Goal: Task Accomplishment & Management: Complete application form

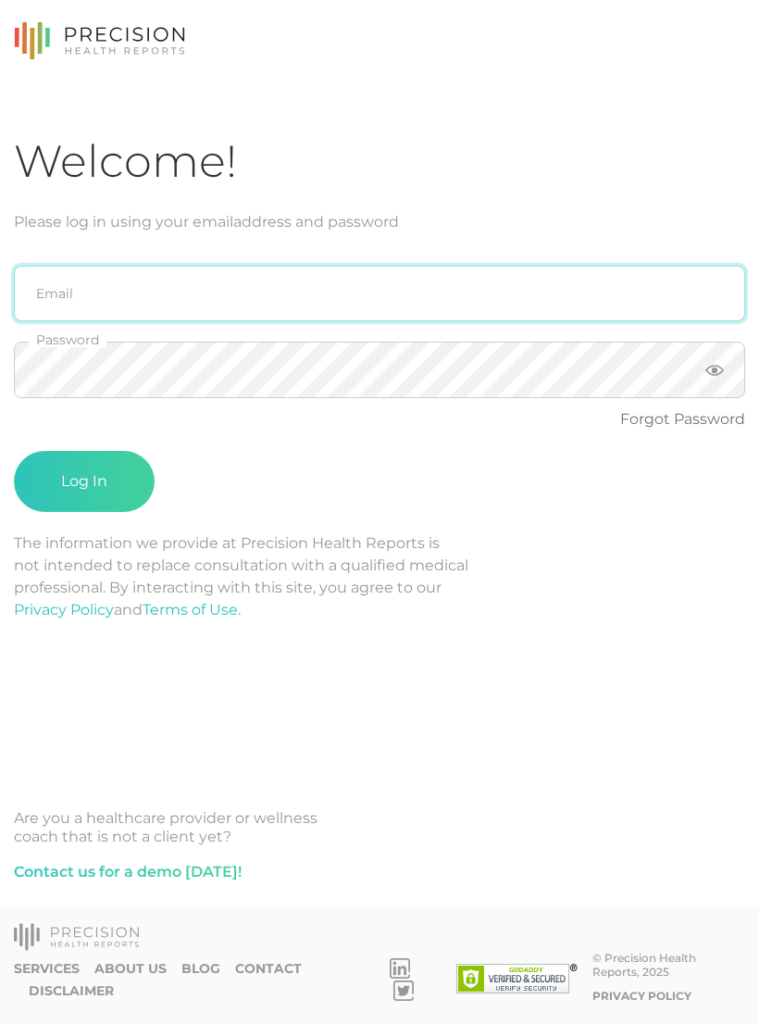
type input "[PERSON_NAME][EMAIL_ADDRESS][DOMAIN_NAME]"
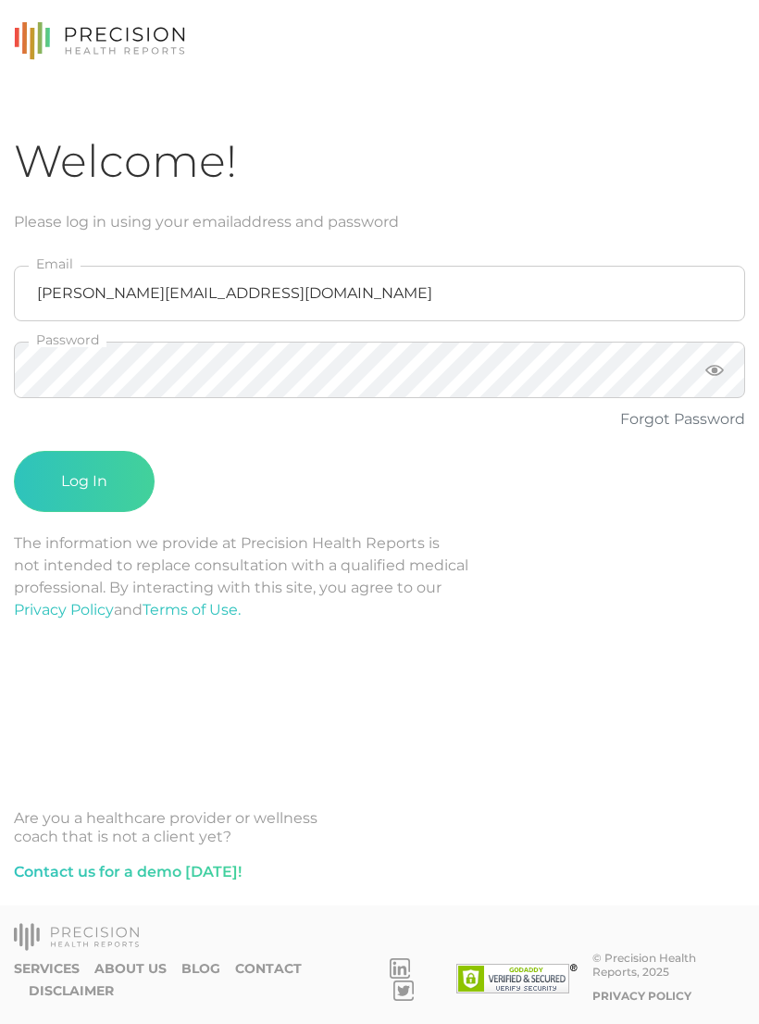
click at [84, 481] on button "Log In" at bounding box center [84, 481] width 141 height 61
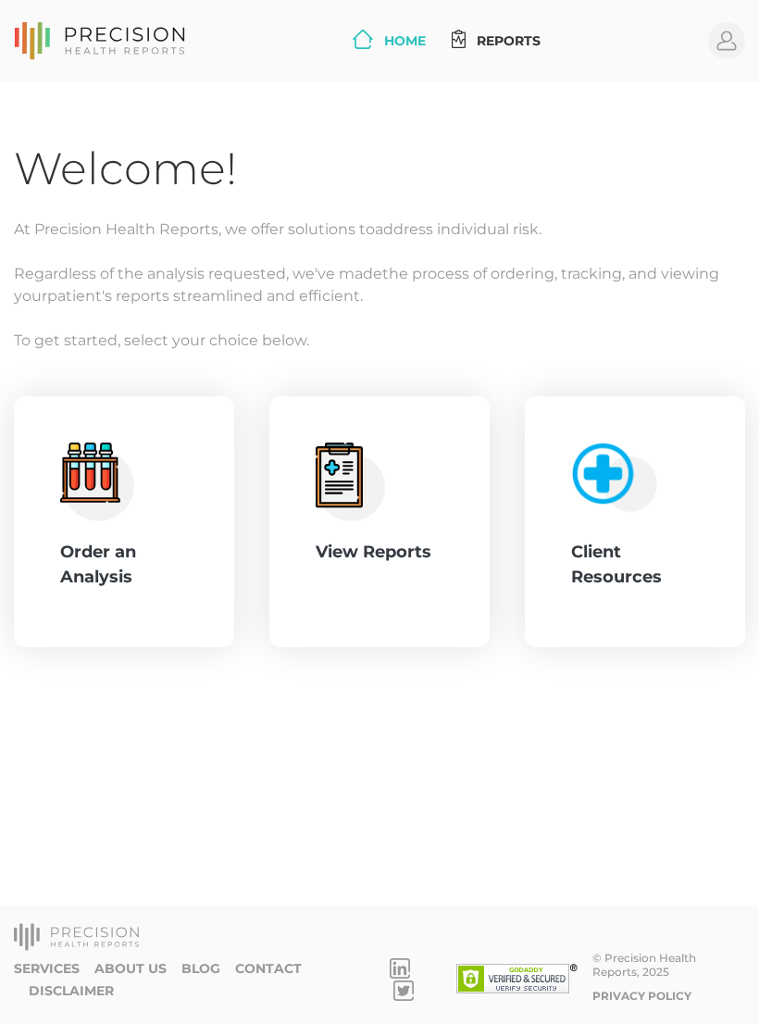
click at [143, 565] on div "Order an Analysis" at bounding box center [124, 565] width 128 height 50
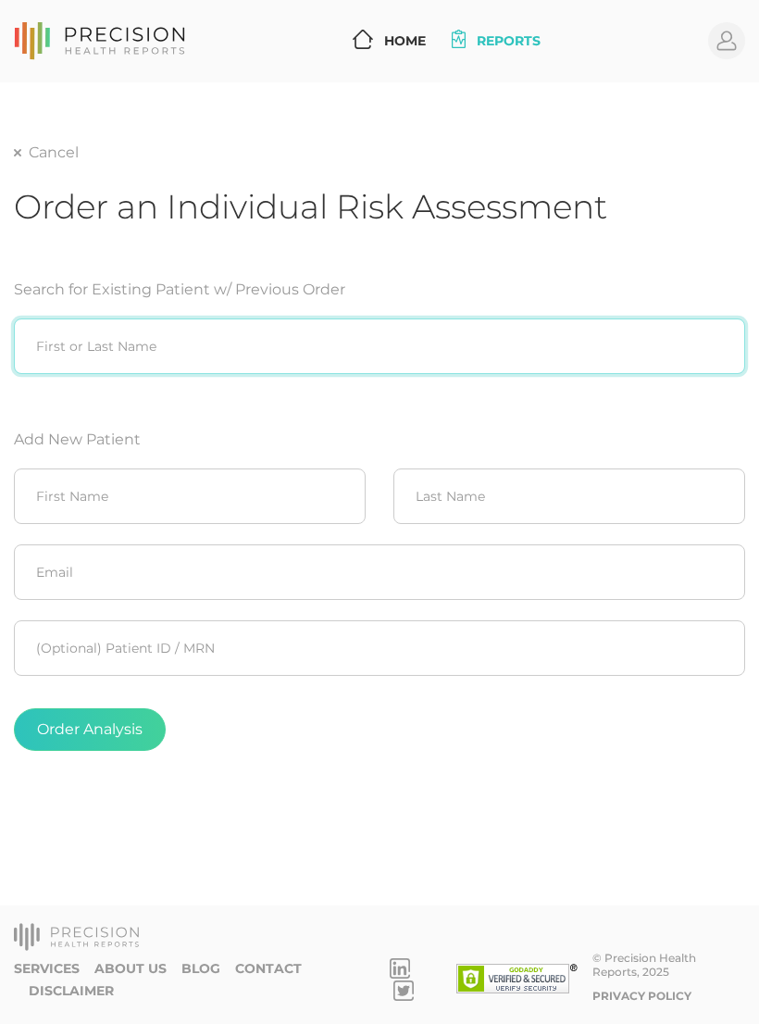
click at [309, 336] on input "search" at bounding box center [379, 346] width 731 height 56
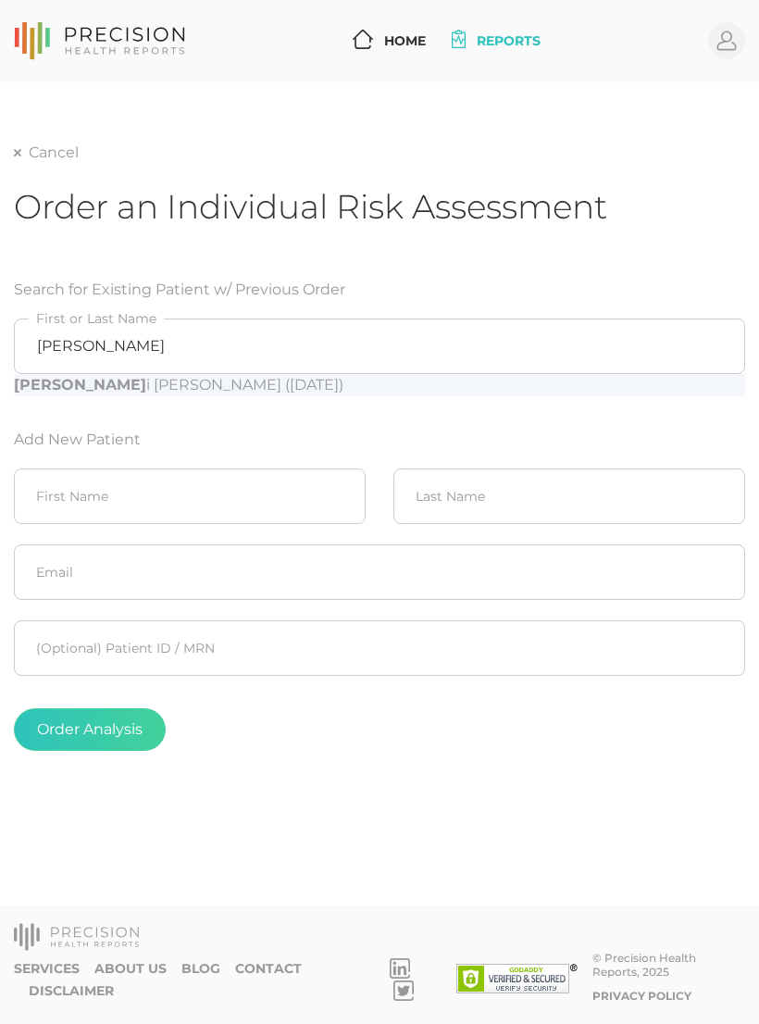
click at [188, 394] on div "Kays i Moore (04/27/1981)" at bounding box center [379, 385] width 731 height 22
type input "Kaysi Moore (04/27/1981)"
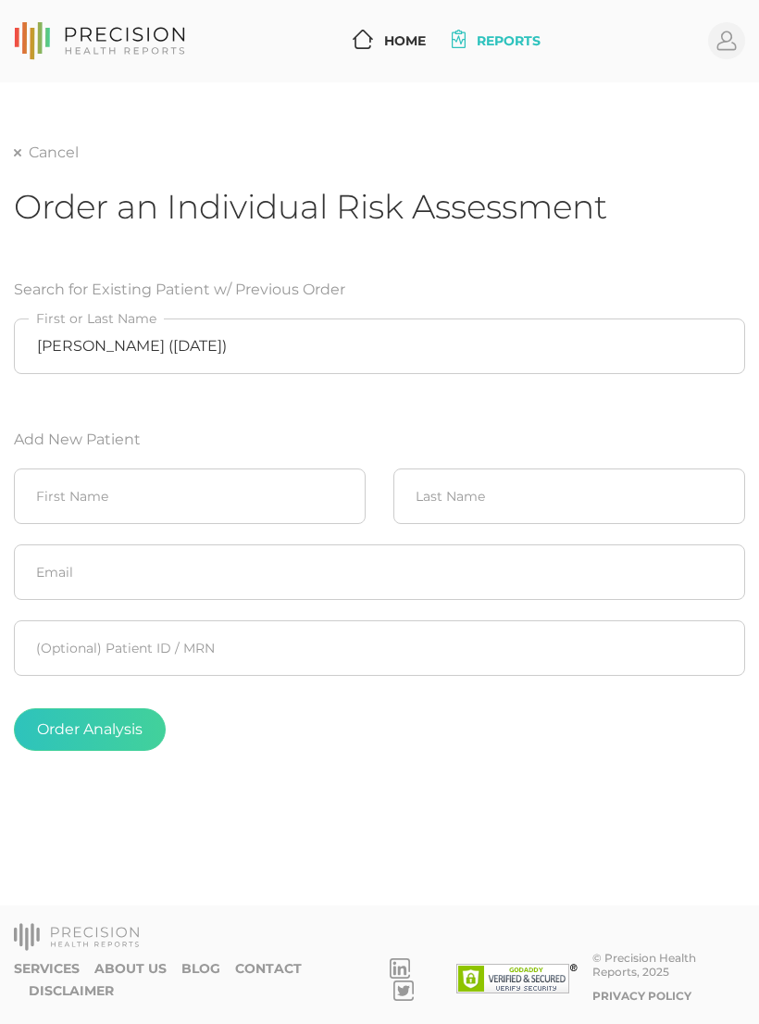
click at [119, 734] on button "Order Analysis" at bounding box center [90, 729] width 152 height 43
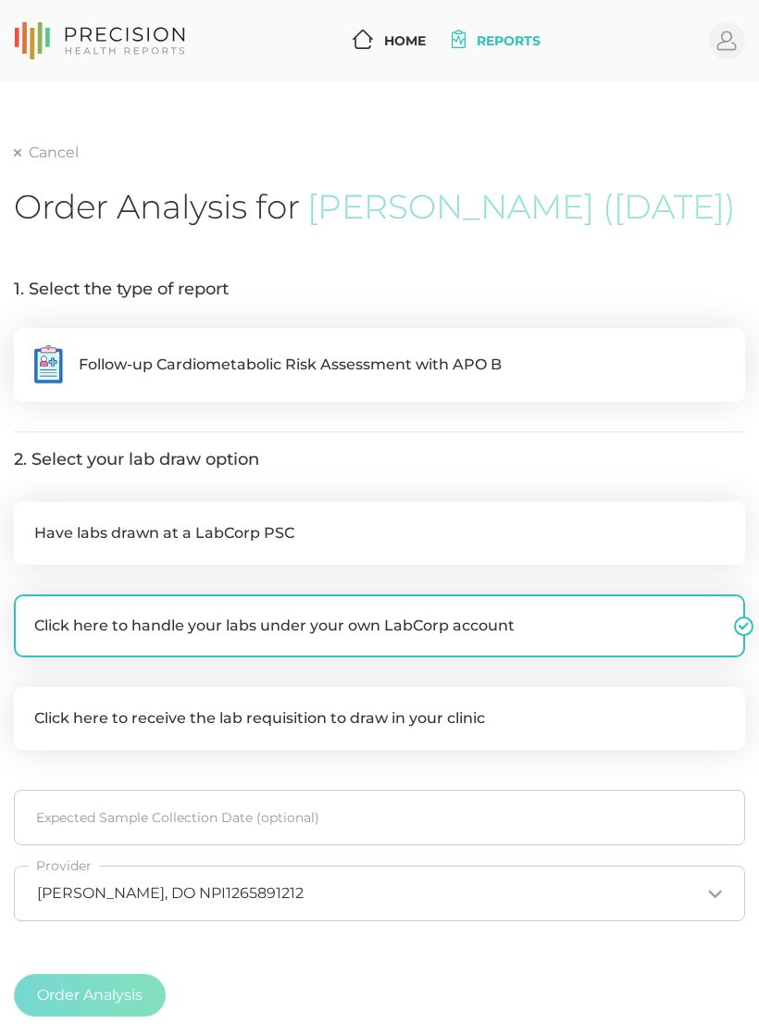
click at [651, 357] on label ".cls-5{fill:#fff}.cls-8{fill:#3a2c60} Follow-up Cardiometabolic Risk Assessment…" at bounding box center [379, 365] width 731 height 74
click at [29, 346] on input ".cls-5{fill:#fff}.cls-8{fill:#3a2c60} Follow-up Cardiometabolic Risk Assessment…" at bounding box center [21, 337] width 15 height 19
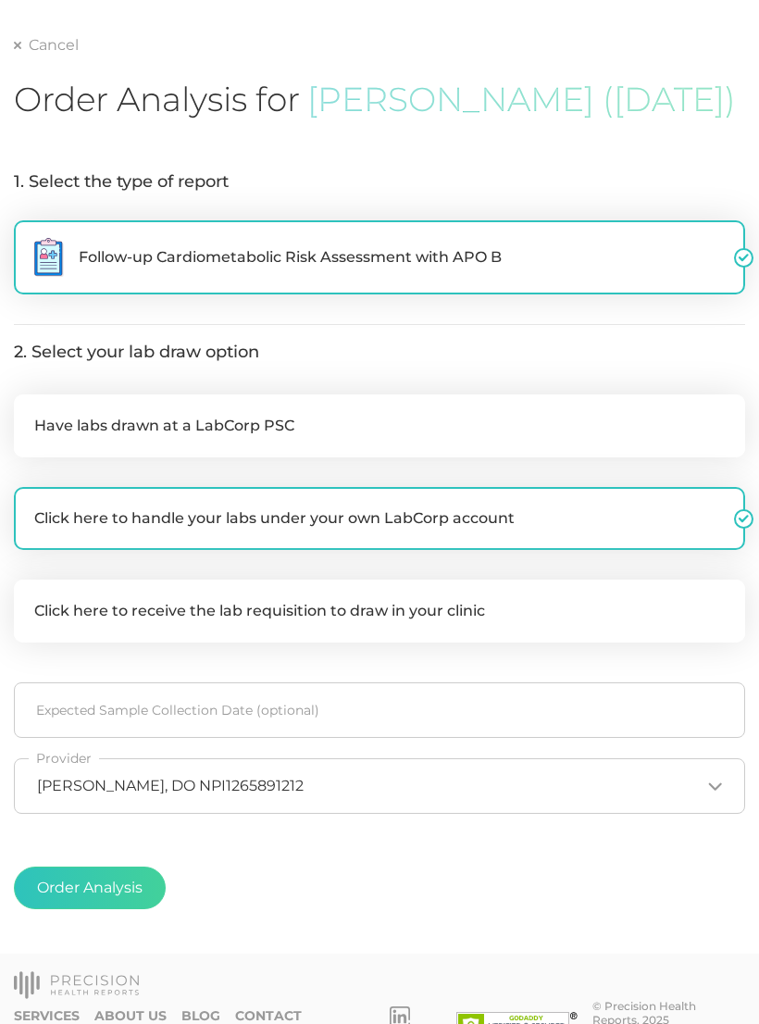
scroll to position [112, 0]
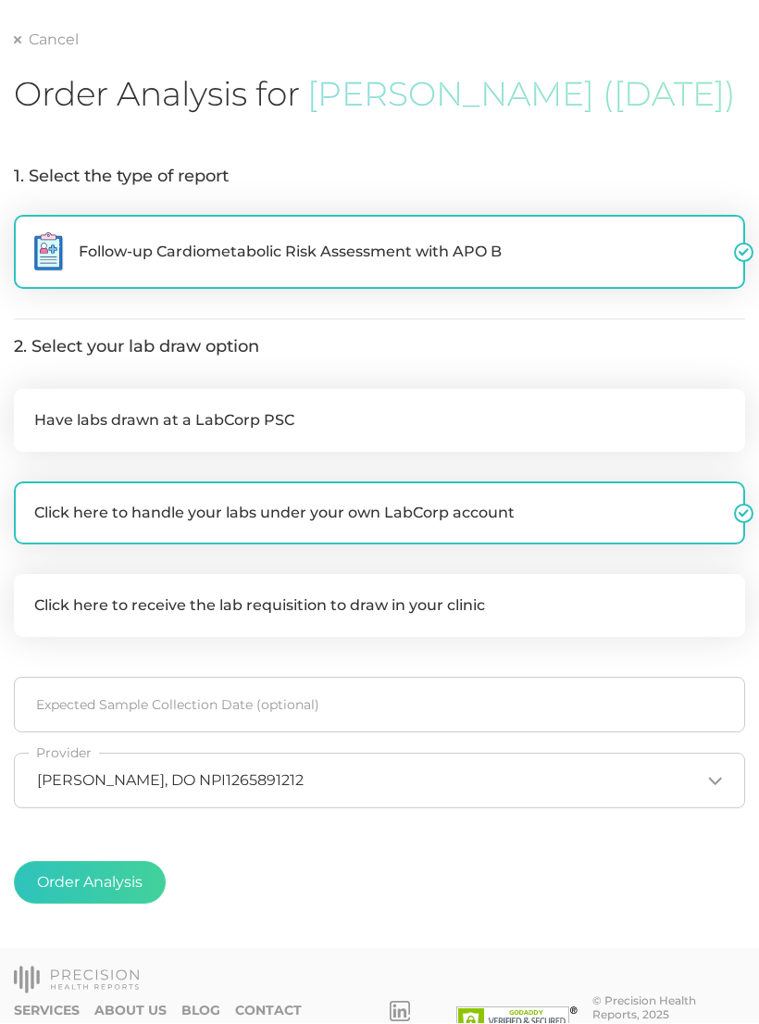
click at [125, 895] on button "Order Analysis" at bounding box center [90, 883] width 152 height 43
radio input "false"
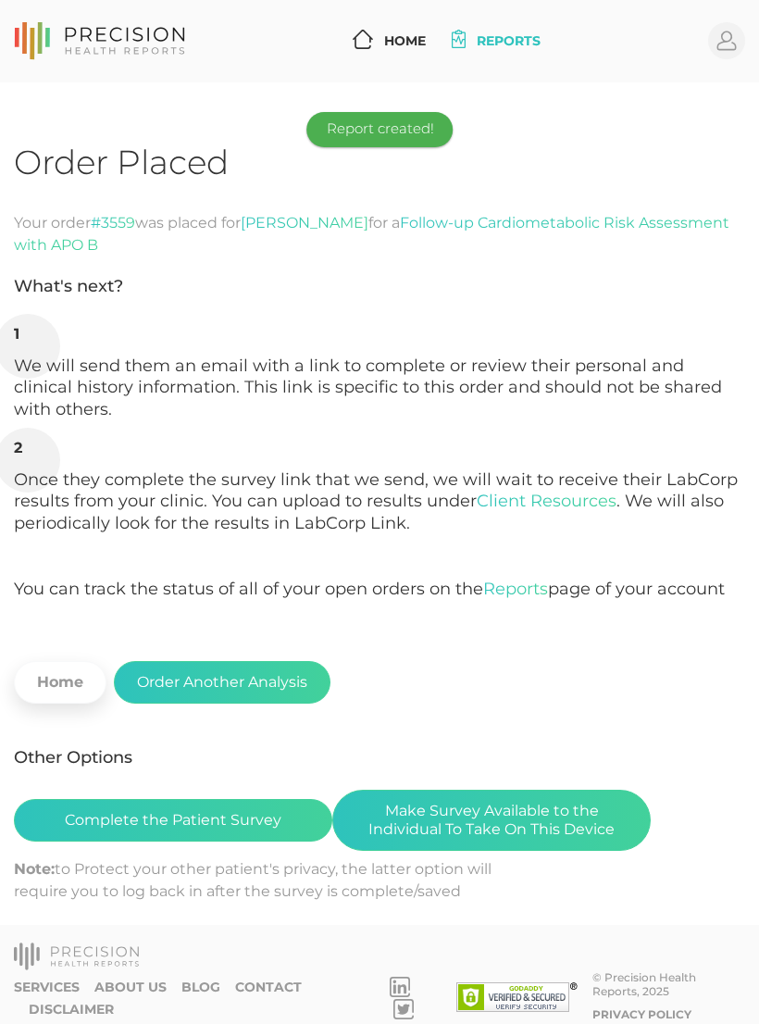
click at [232, 832] on button "Complete the Patient Survey" at bounding box center [173, 820] width 318 height 43
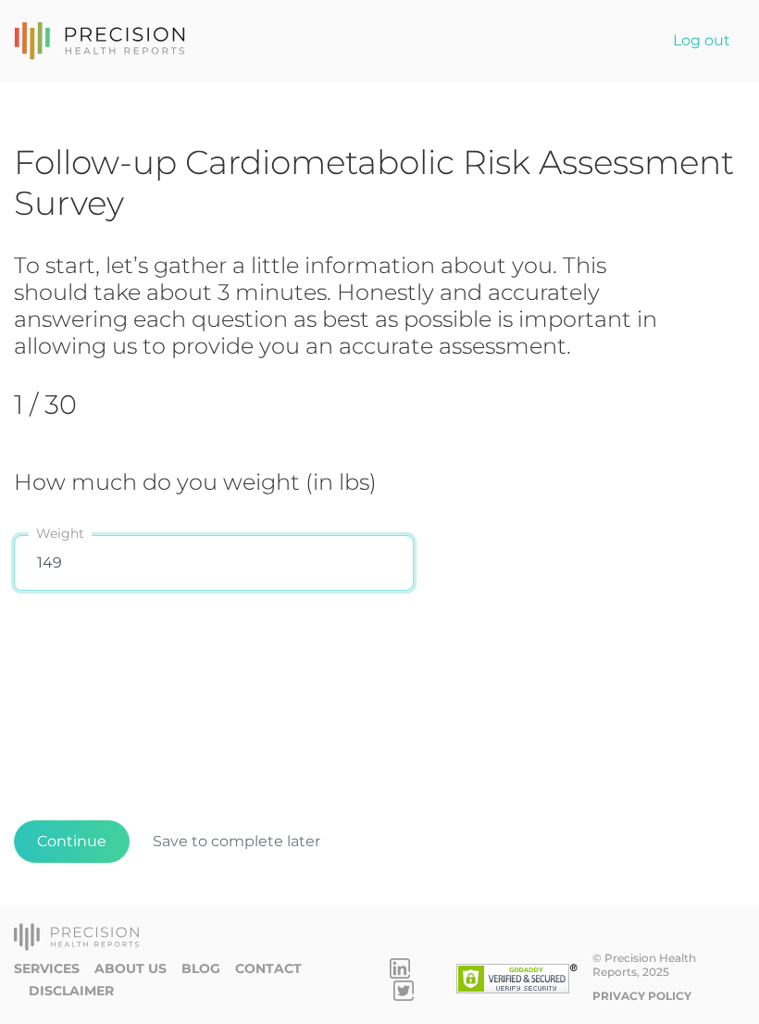
click at [77, 556] on input "149" at bounding box center [214, 563] width 400 height 56
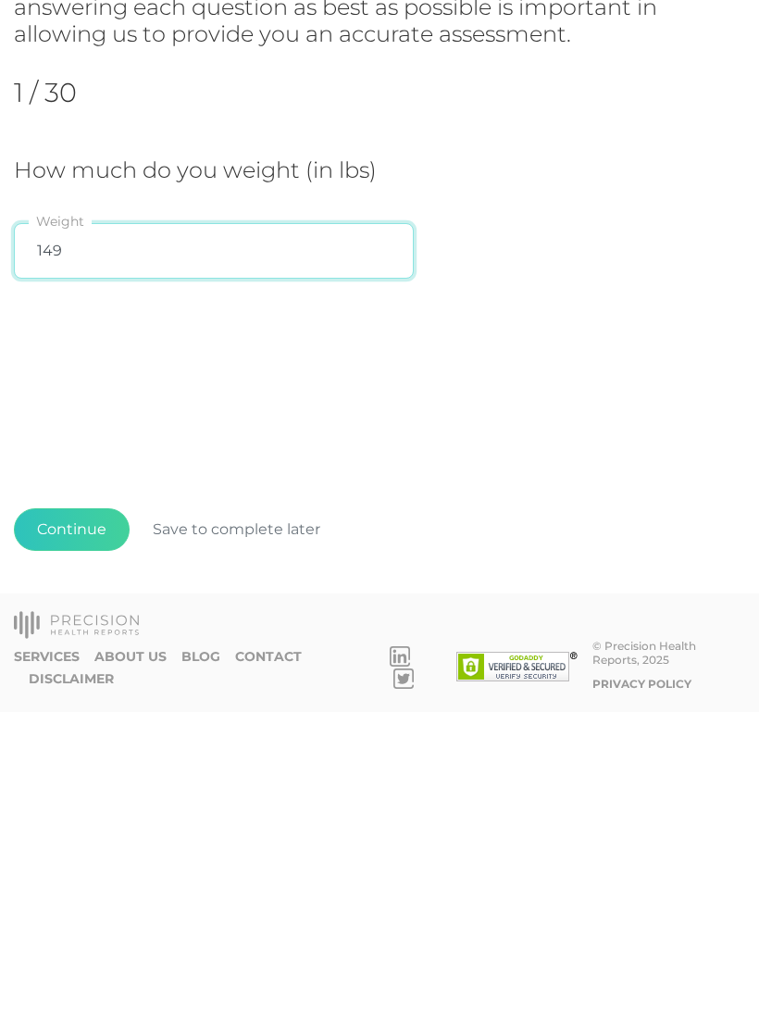
scroll to position [29, 0]
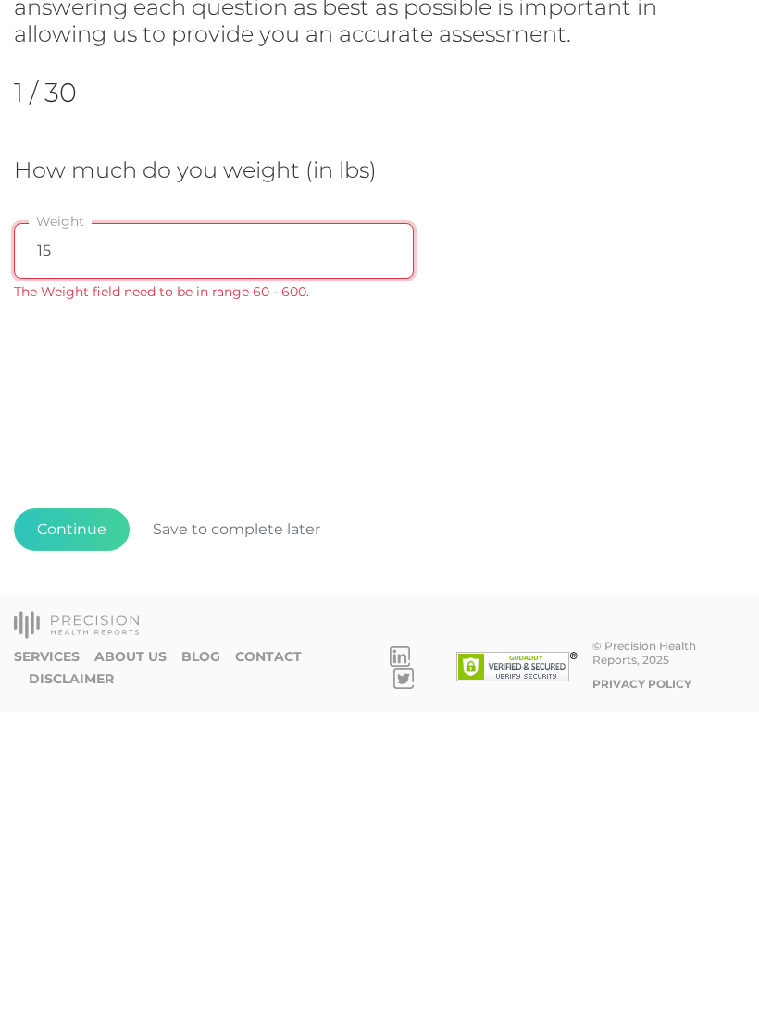
type input "153"
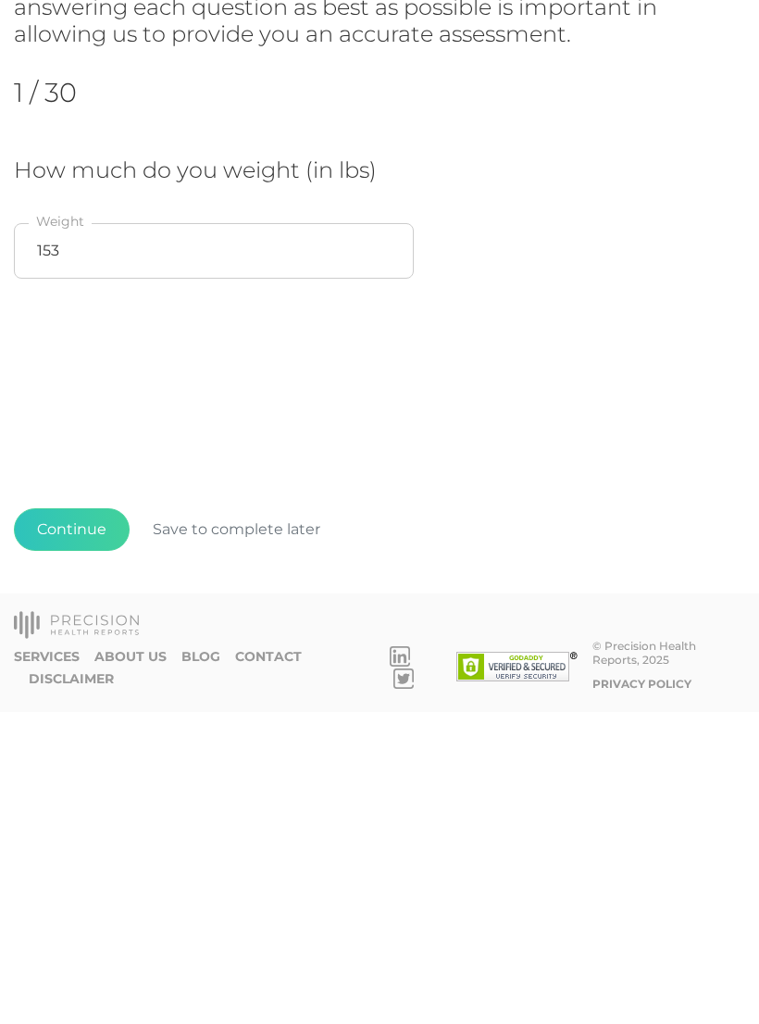
click at [63, 820] on button "Continue" at bounding box center [72, 841] width 116 height 43
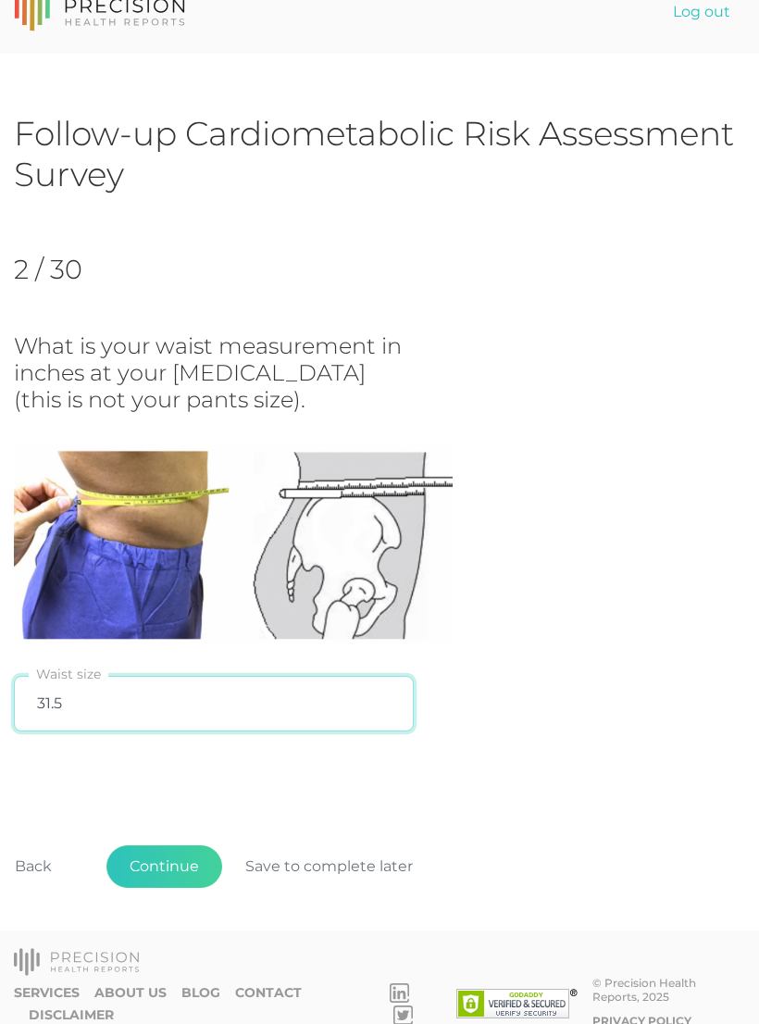
click at [81, 688] on input "31.5" at bounding box center [214, 704] width 400 height 56
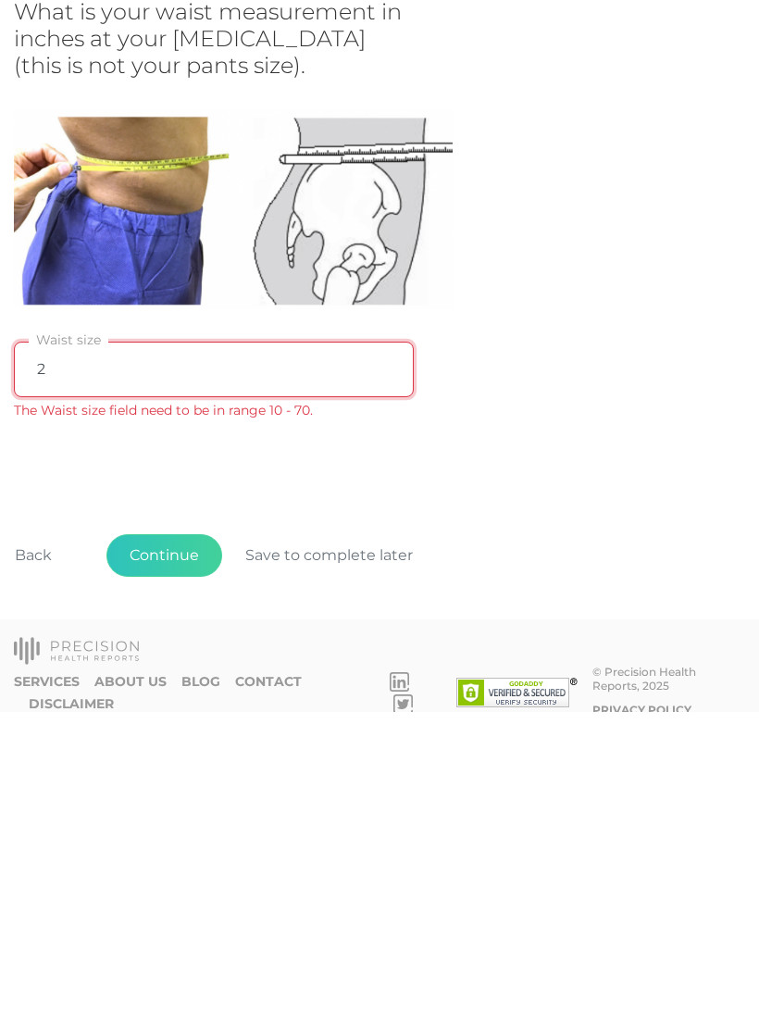
type input "28"
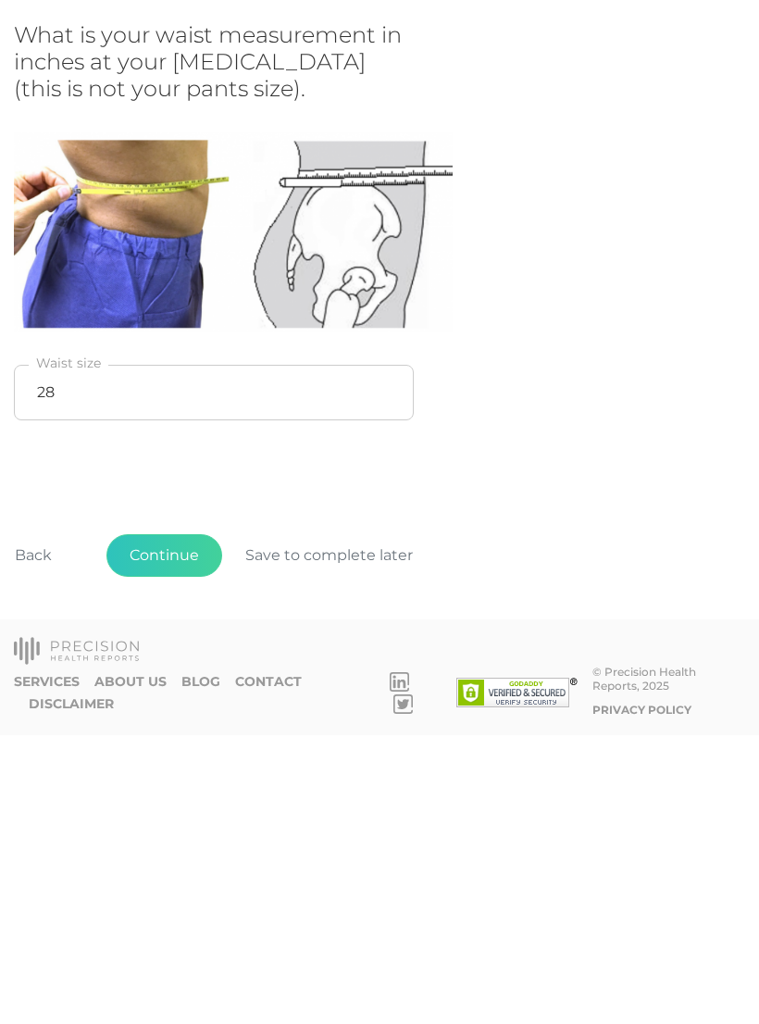
click at [159, 823] on button "Continue" at bounding box center [164, 844] width 116 height 43
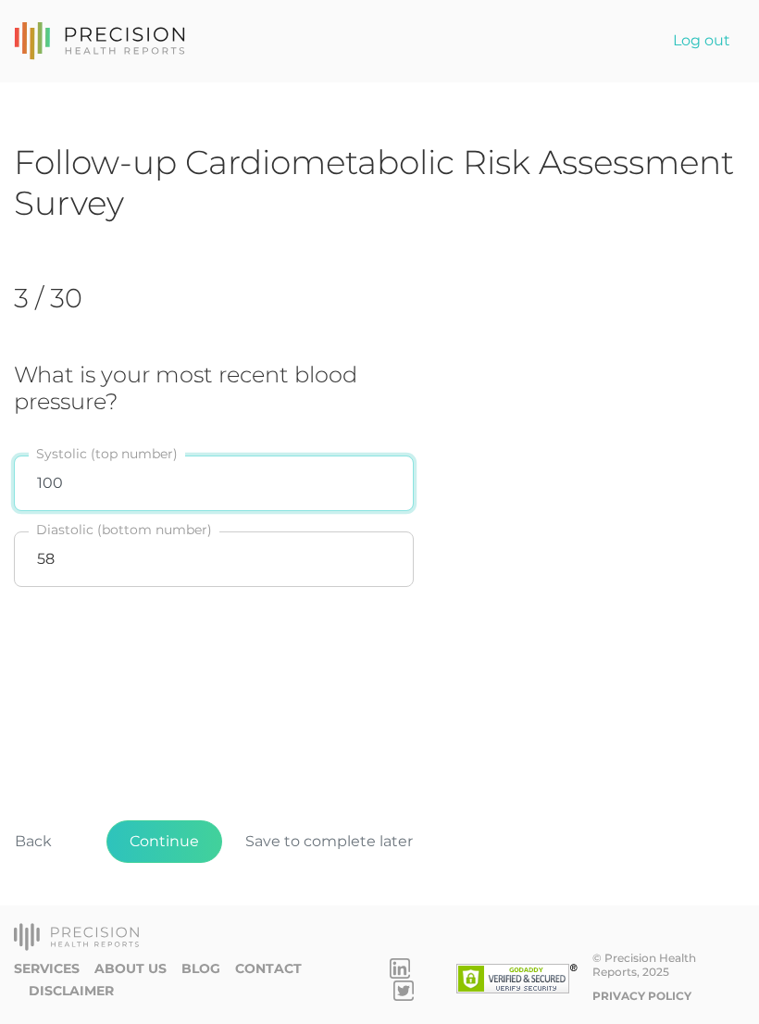
click at [90, 455] on input "100" at bounding box center [214, 483] width 400 height 56
type input "96"
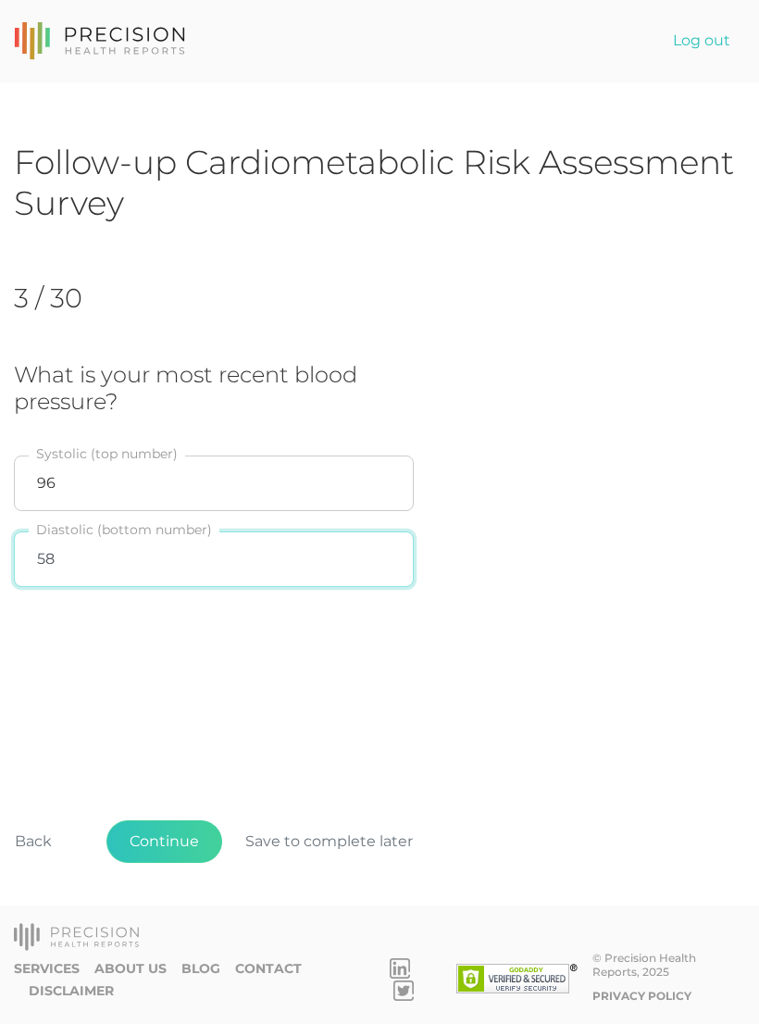
click at [81, 539] on input "58" at bounding box center [214, 559] width 400 height 56
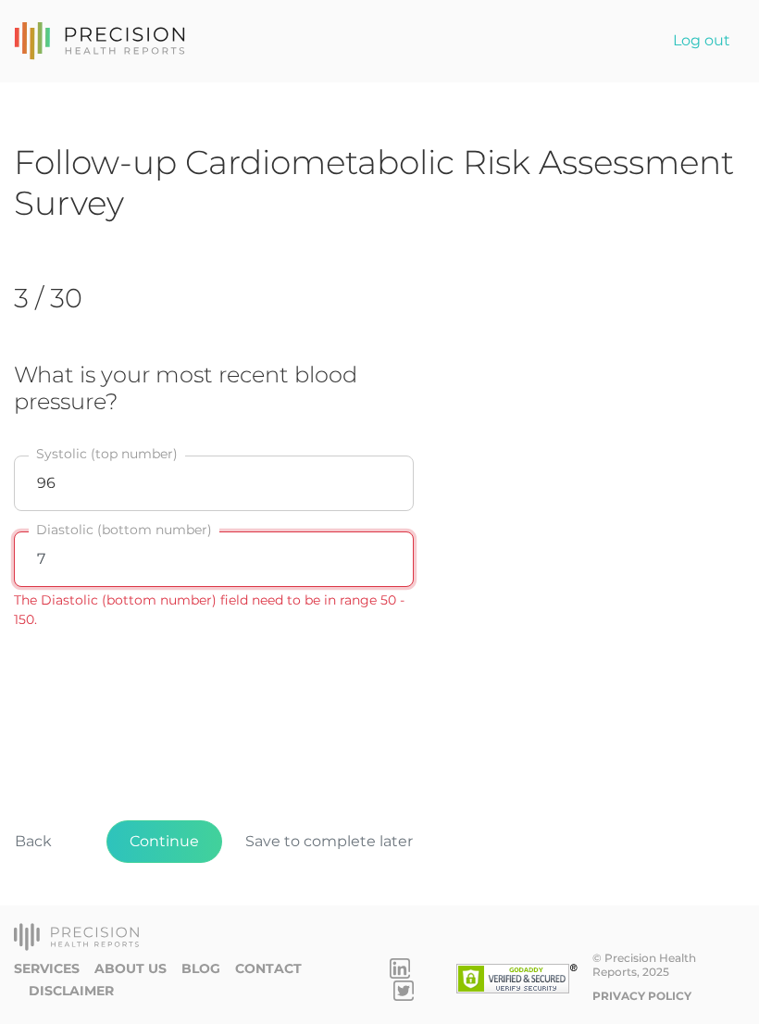
type input "75"
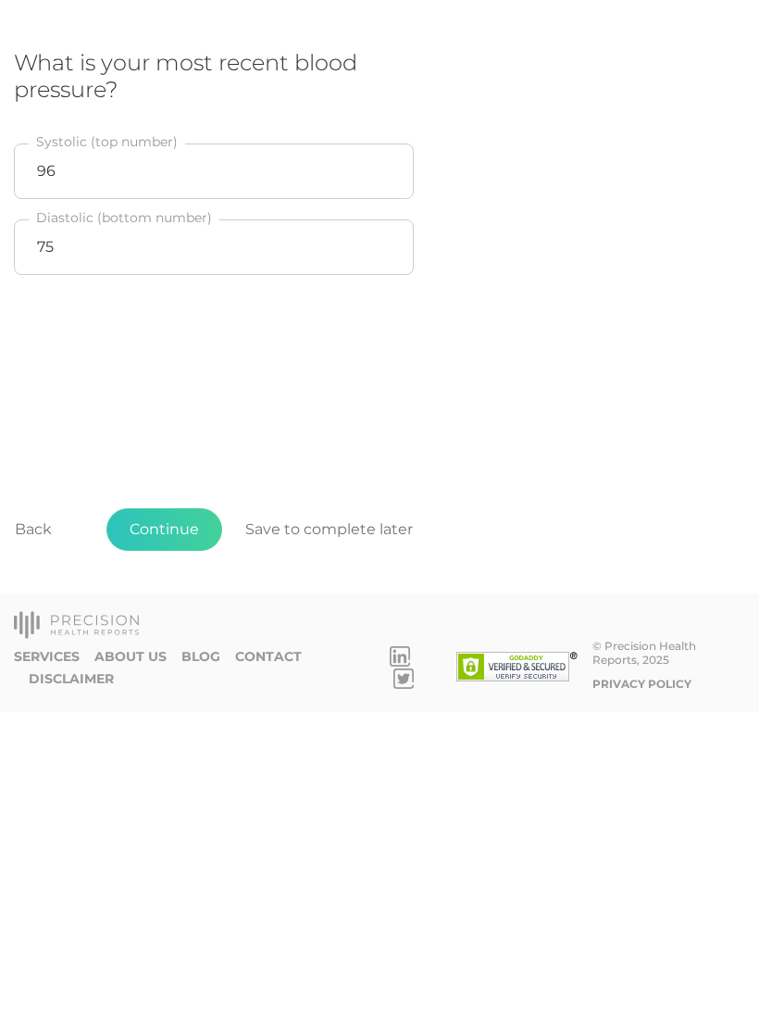
click at [175, 820] on button "Continue" at bounding box center [164, 841] width 116 height 43
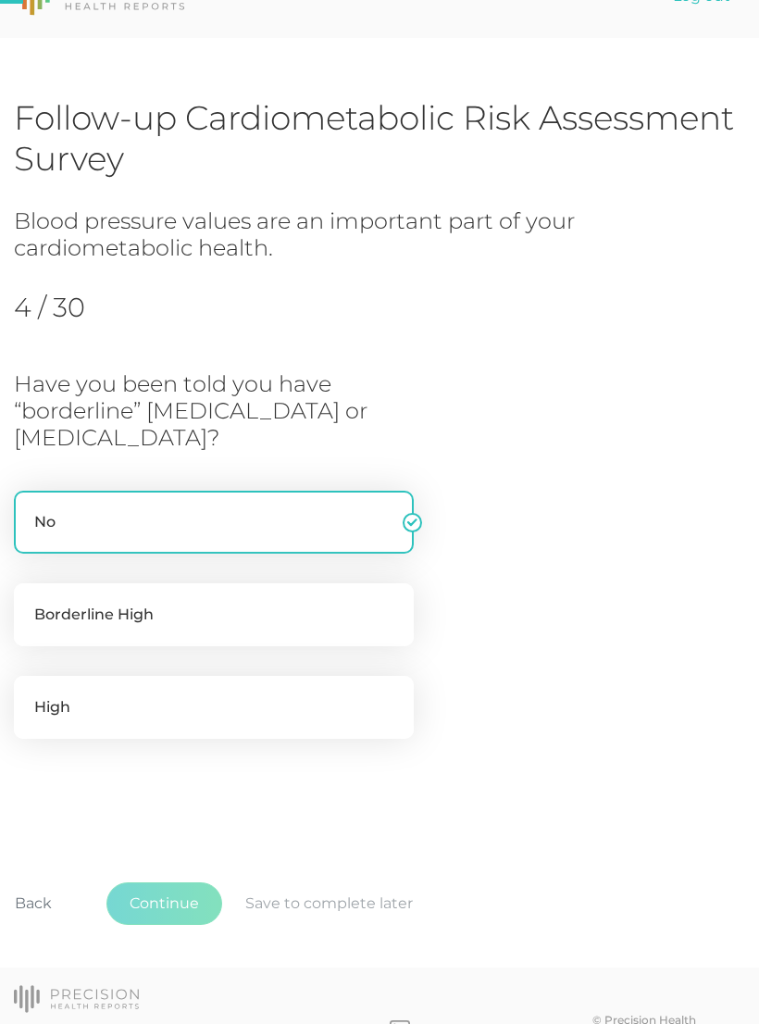
scroll to position [102, 0]
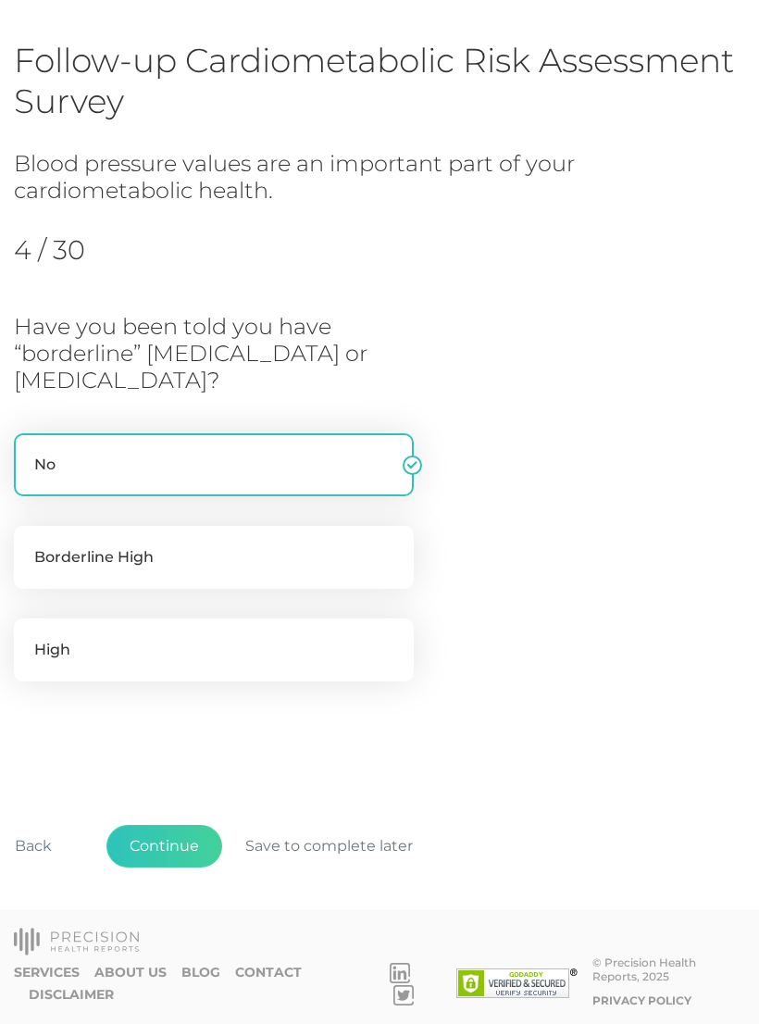
click at [164, 842] on button "Continue" at bounding box center [164, 846] width 116 height 43
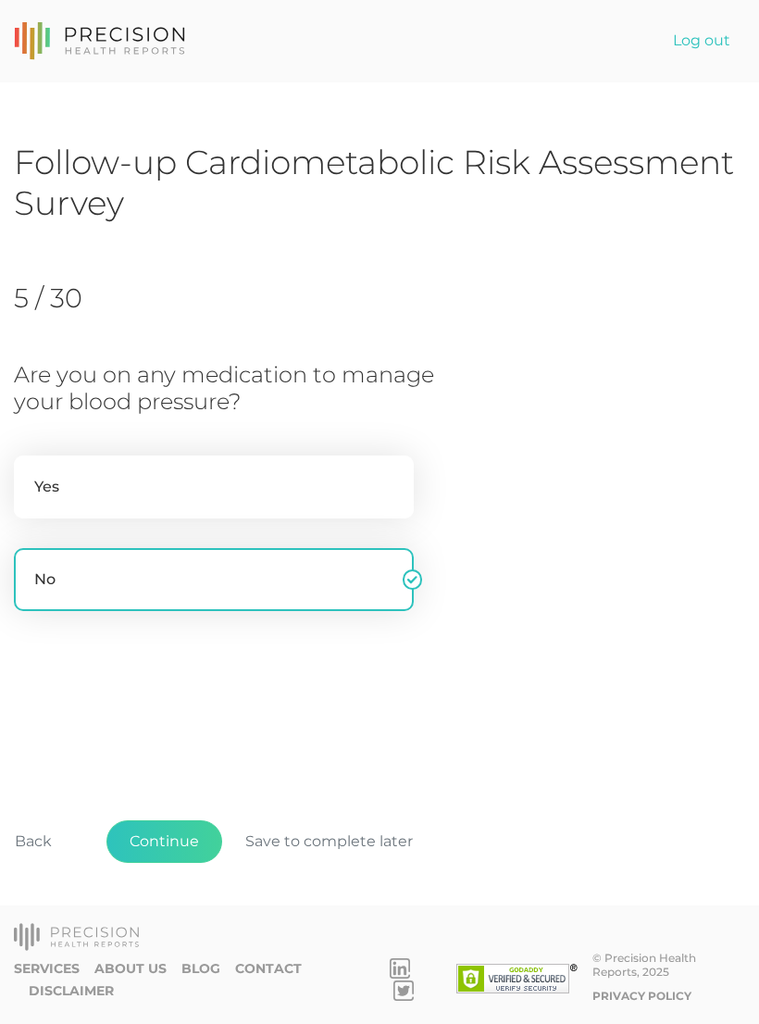
click at [166, 847] on button "Continue" at bounding box center [164, 841] width 116 height 43
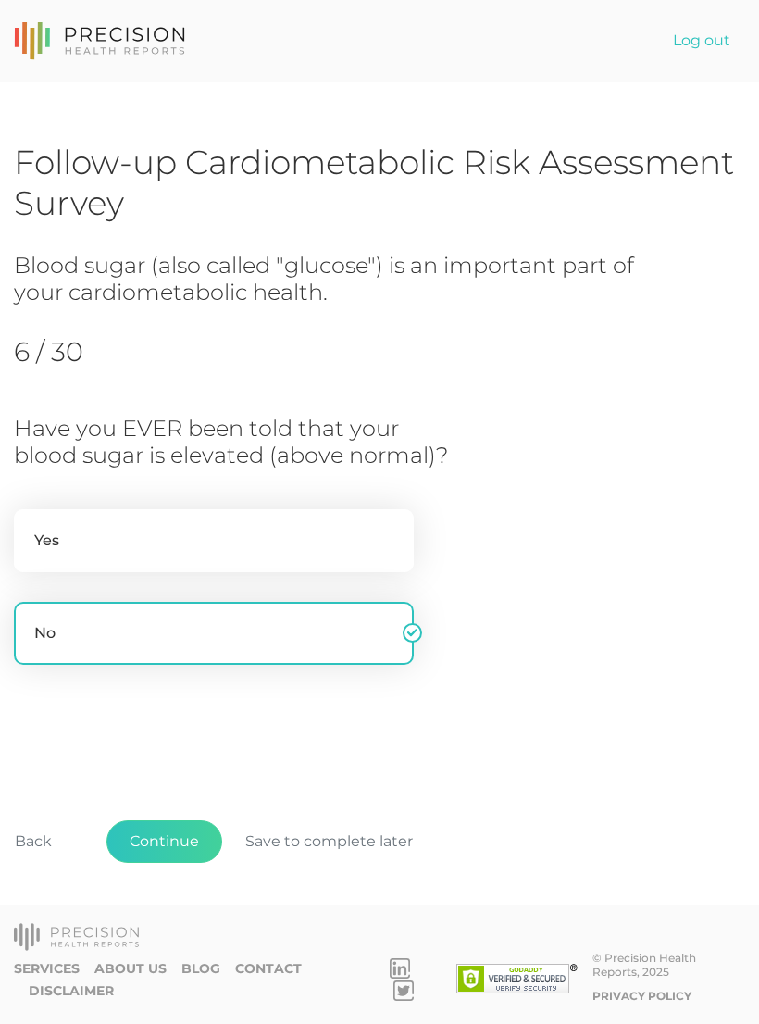
click at [160, 841] on button "Continue" at bounding box center [164, 841] width 116 height 43
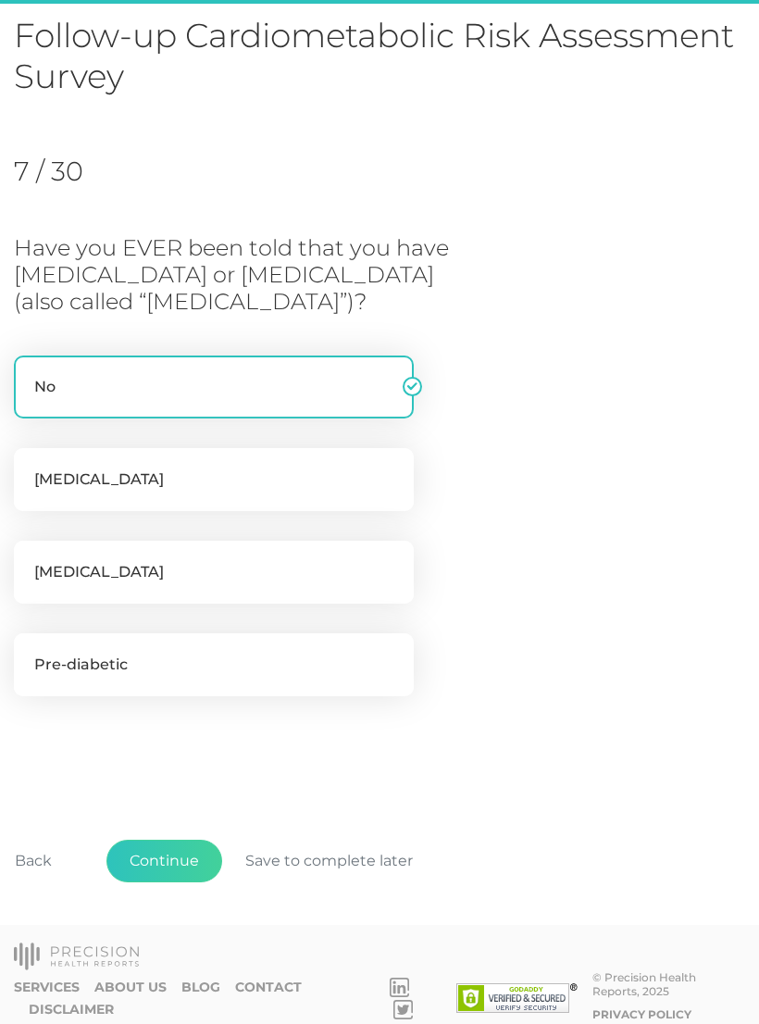
scroll to position [143, 0]
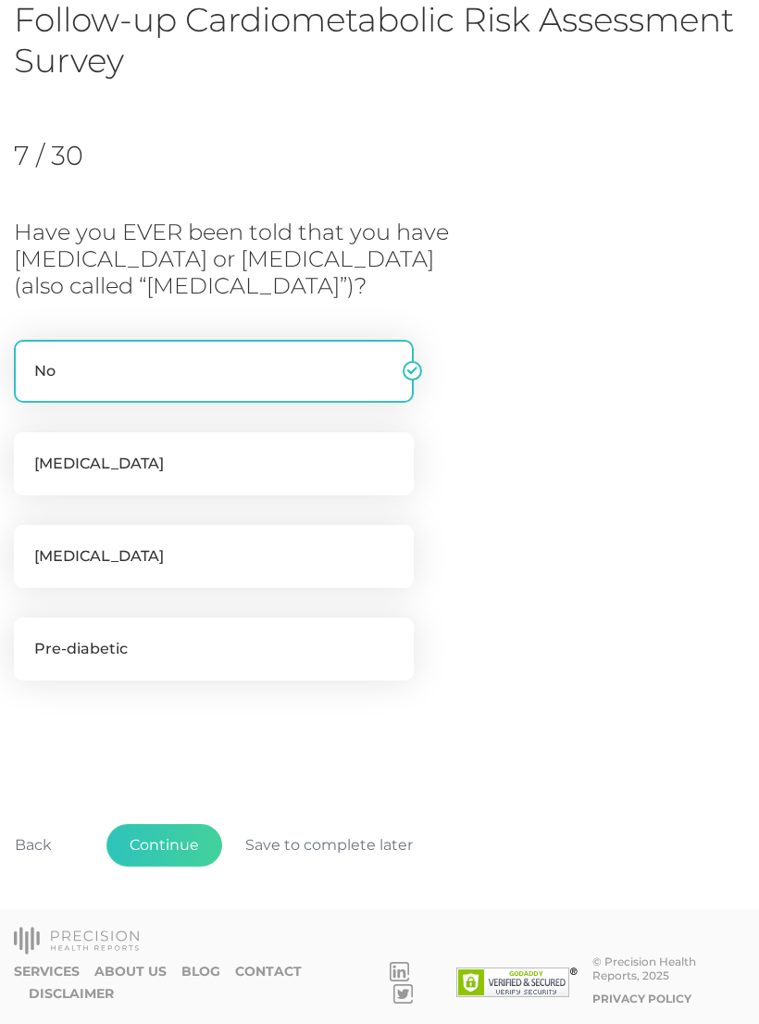
click at [152, 838] on button "Continue" at bounding box center [164, 845] width 116 height 43
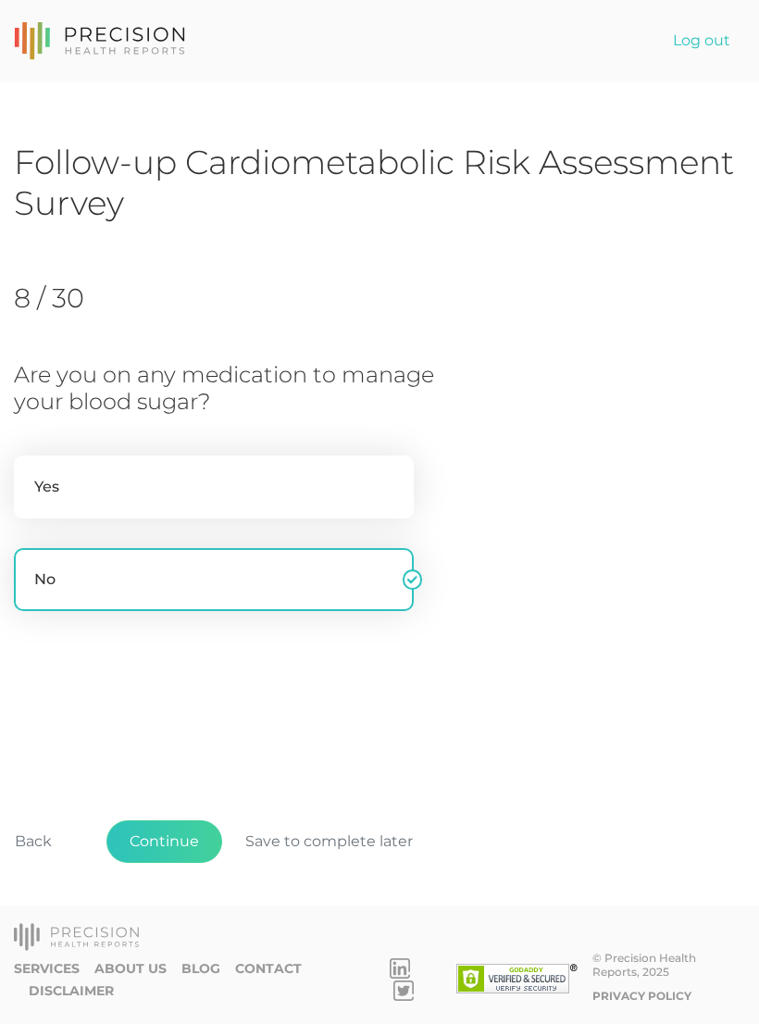
click at [156, 840] on button "Continue" at bounding box center [164, 841] width 116 height 43
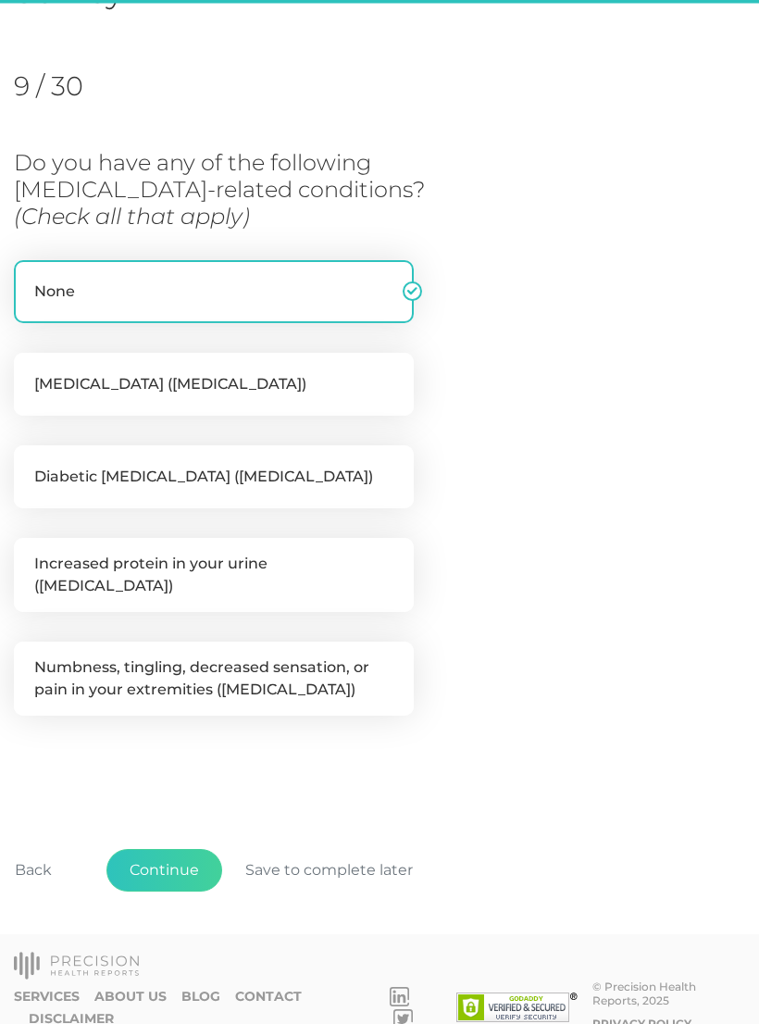
scroll to position [226, 0]
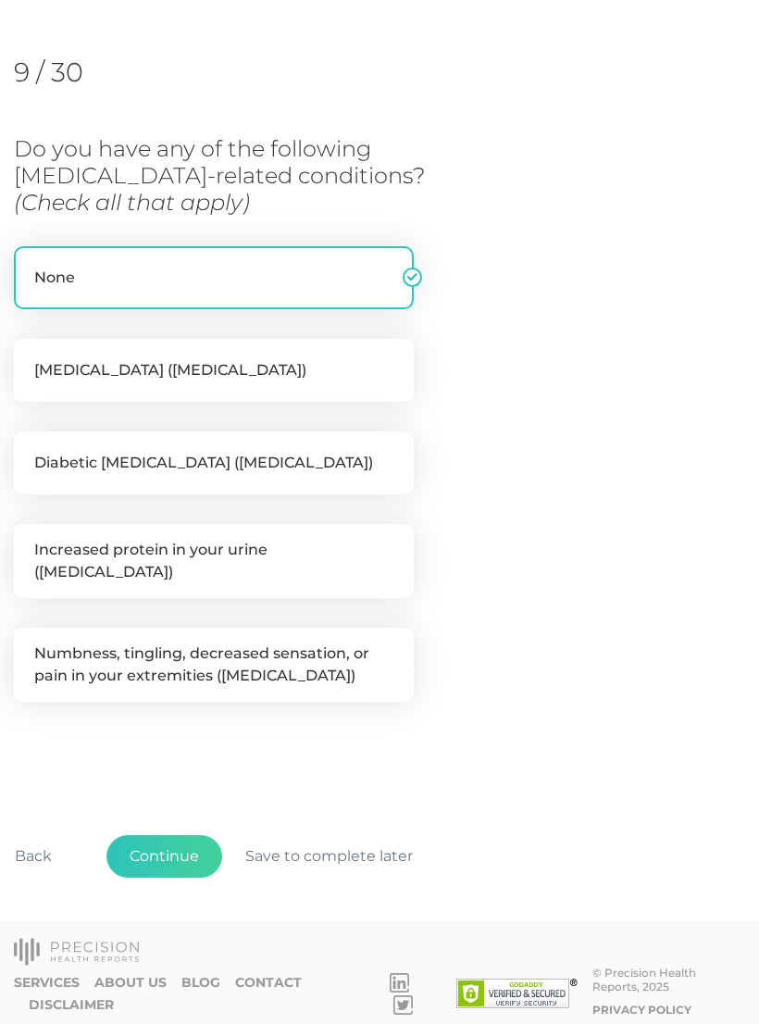
click at [157, 843] on button "Continue" at bounding box center [164, 856] width 116 height 43
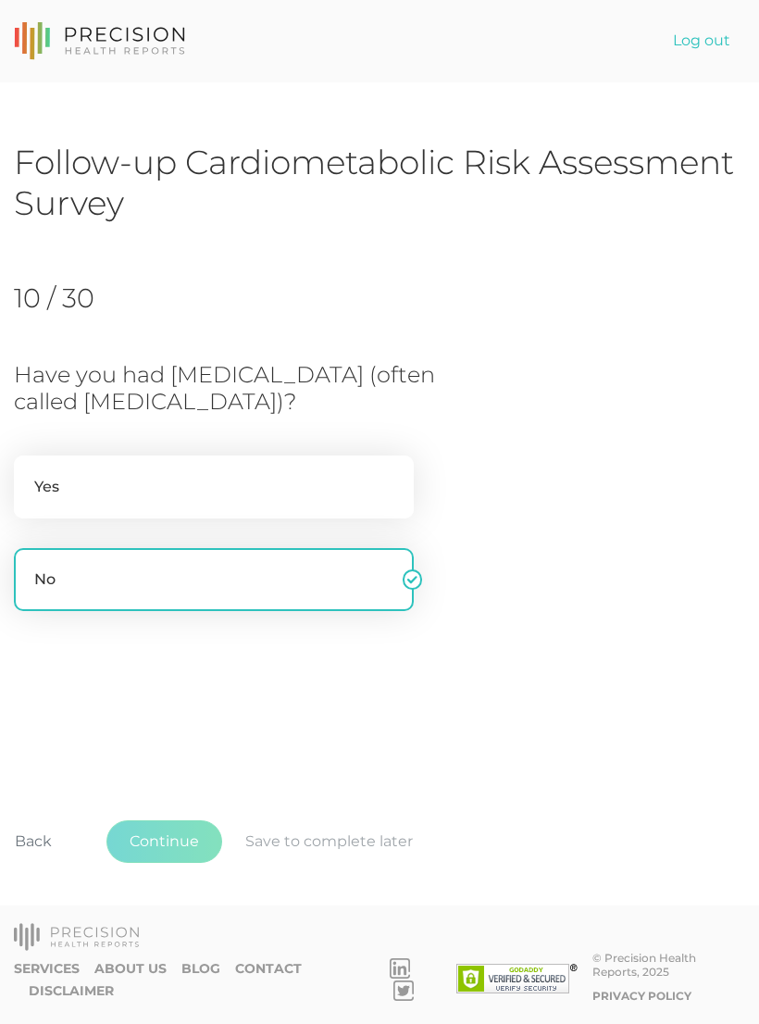
scroll to position [29, 0]
click at [155, 853] on button "Continue" at bounding box center [164, 841] width 116 height 43
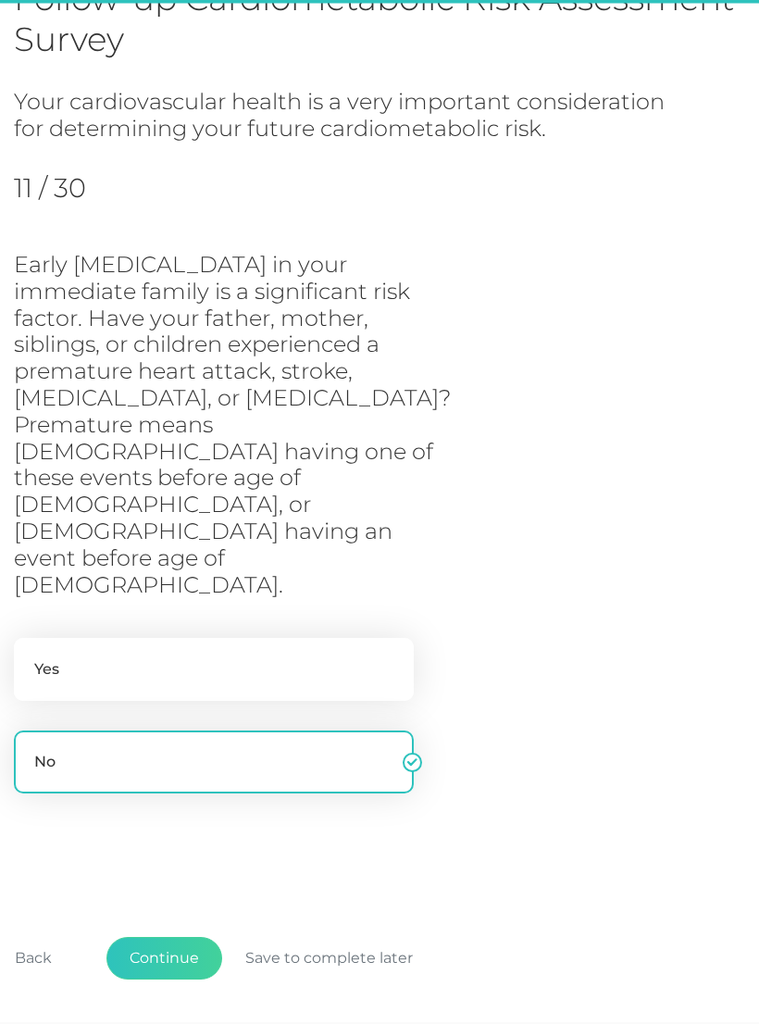
scroll to position [165, 0]
click at [159, 936] on button "Continue" at bounding box center [164, 957] width 116 height 43
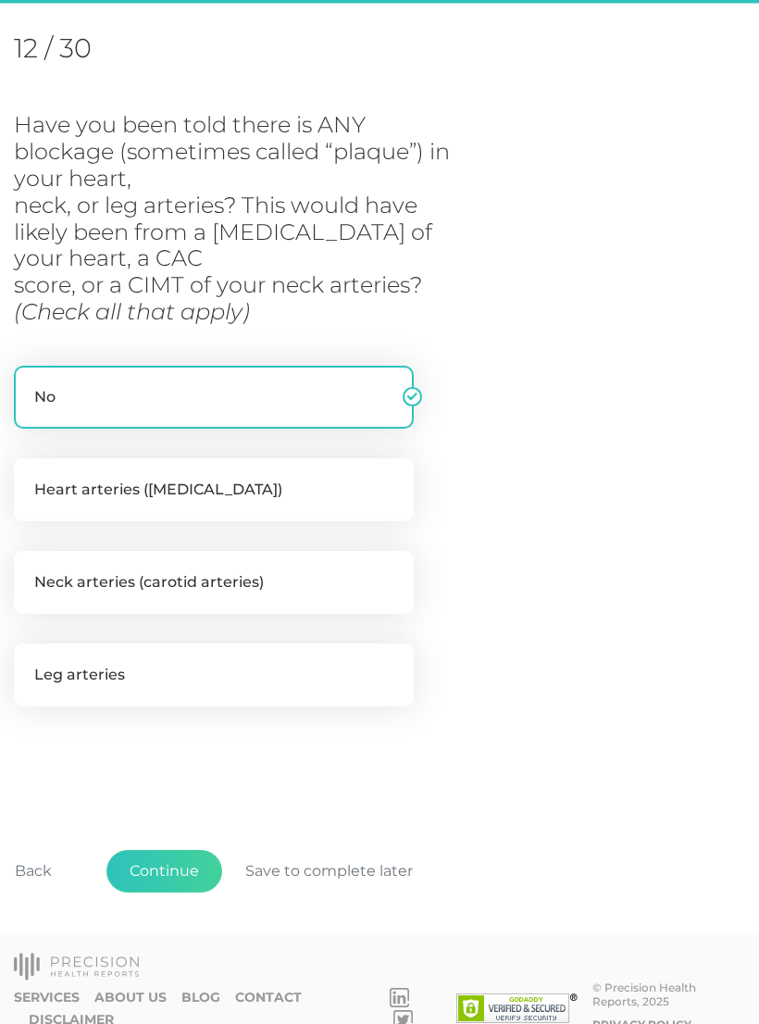
scroll to position [253, 0]
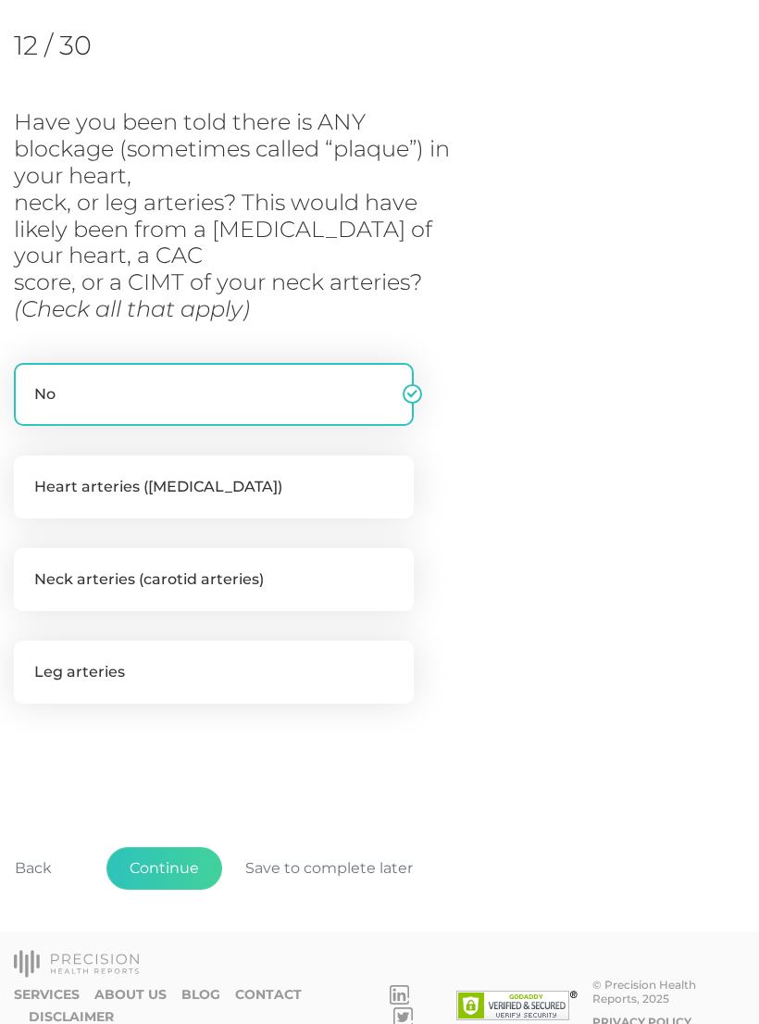
click at [143, 857] on button "Continue" at bounding box center [164, 868] width 116 height 43
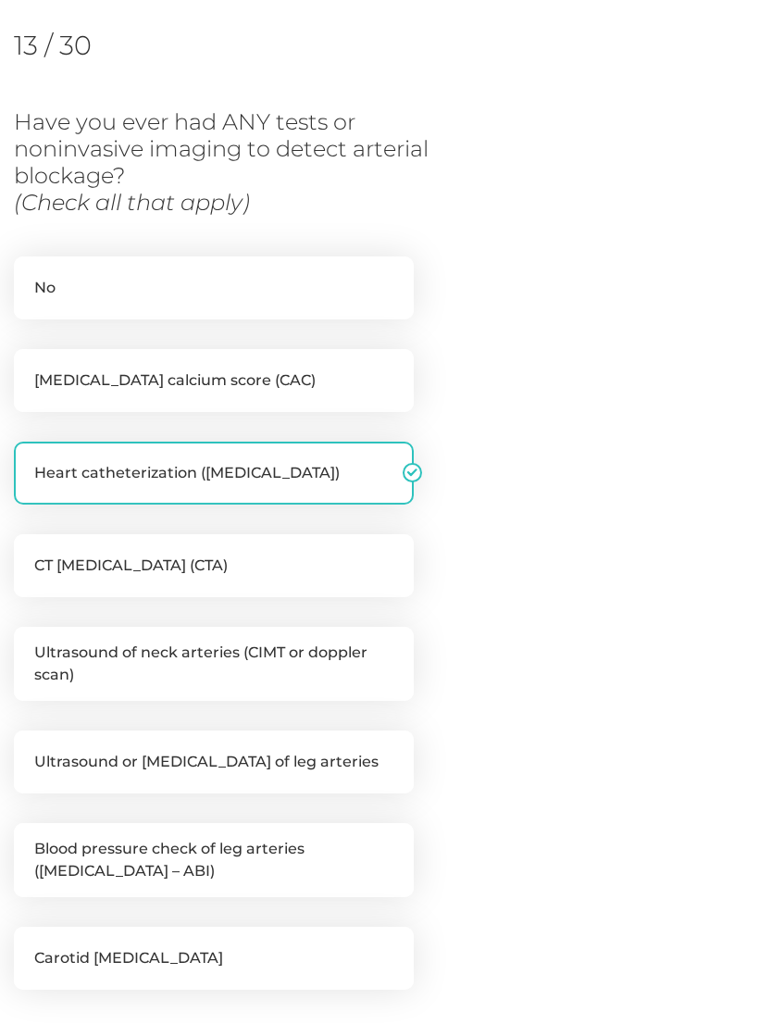
click at [67, 563] on label "CT [MEDICAL_DATA] (CTA)" at bounding box center [214, 565] width 400 height 63
click at [29, 552] on input "CT [MEDICAL_DATA] (CTA)" at bounding box center [21, 543] width 15 height 19
checkbox input "true"
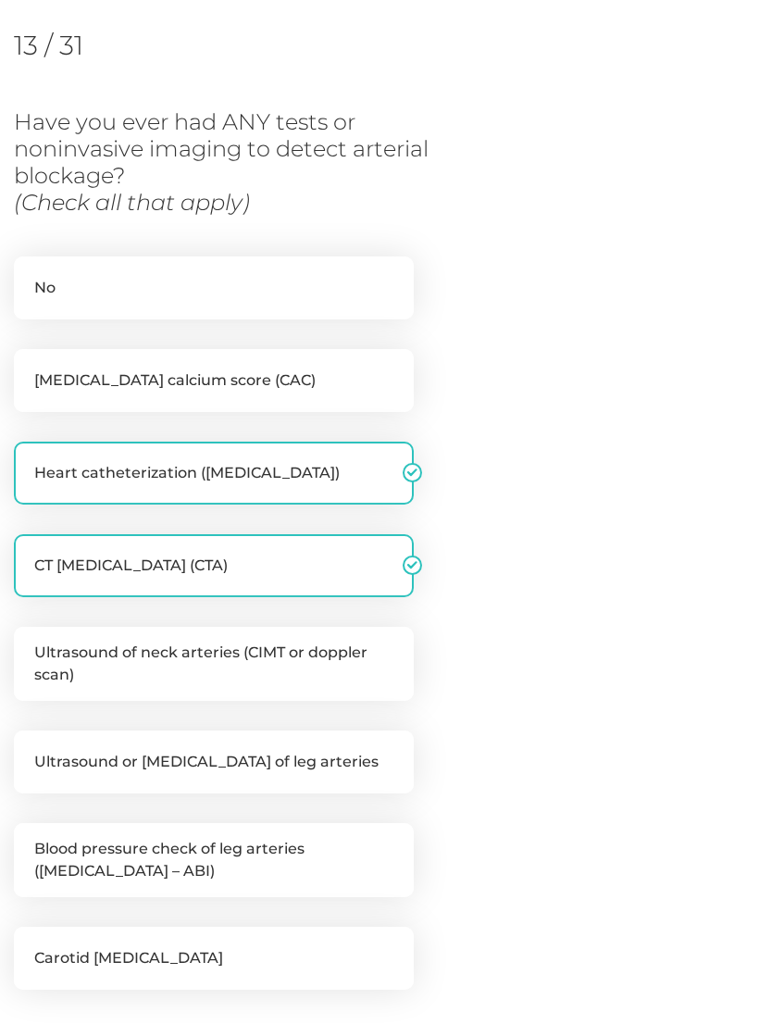
click at [59, 476] on label "Heart catheterization ([MEDICAL_DATA])" at bounding box center [214, 472] width 400 height 63
click at [29, 460] on input "Heart catheterization ([MEDICAL_DATA])" at bounding box center [21, 450] width 15 height 19
checkbox input "false"
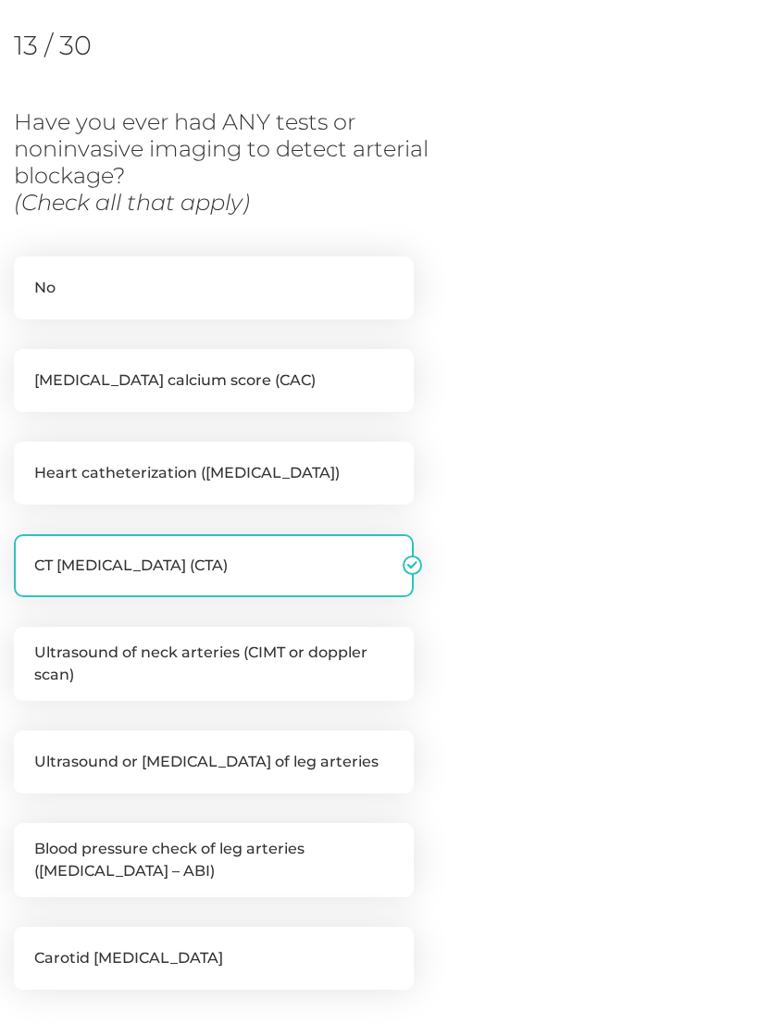
click at [189, 359] on label "[MEDICAL_DATA] calcium score (CAC)" at bounding box center [214, 380] width 400 height 63
click at [29, 359] on input "[MEDICAL_DATA] calcium score (CAC)" at bounding box center [21, 358] width 15 height 19
checkbox input "true"
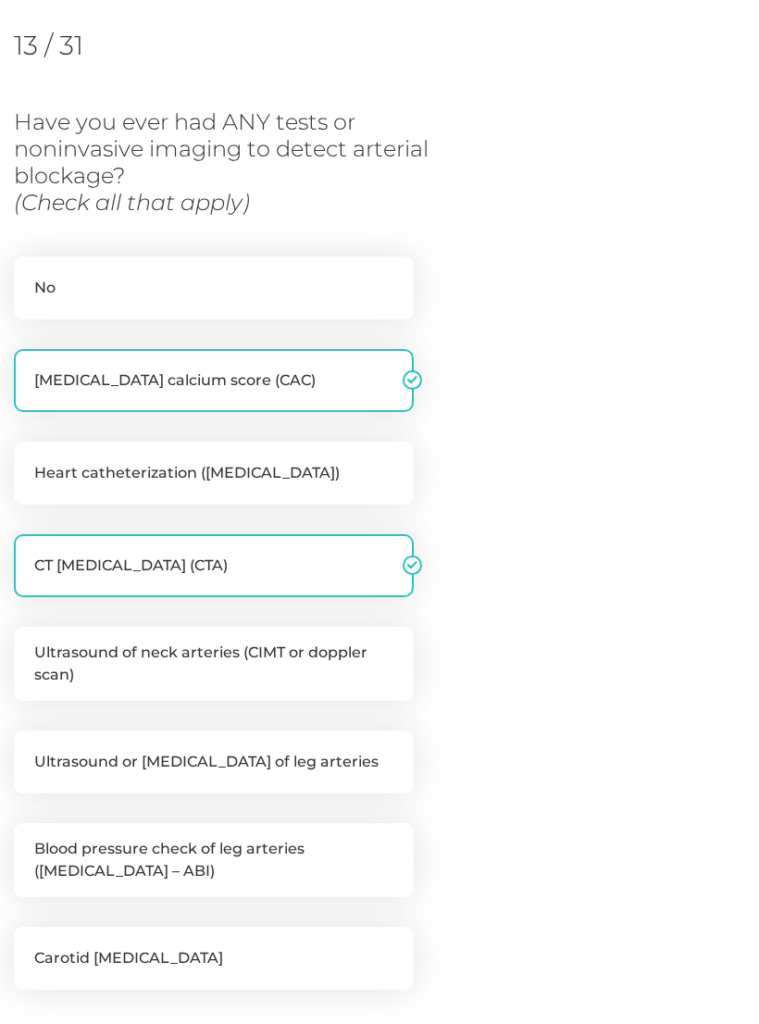
click at [183, 573] on label "CT [MEDICAL_DATA] (CTA)" at bounding box center [214, 565] width 400 height 63
click at [29, 552] on input "CT [MEDICAL_DATA] (CTA)" at bounding box center [21, 543] width 15 height 19
checkbox input "false"
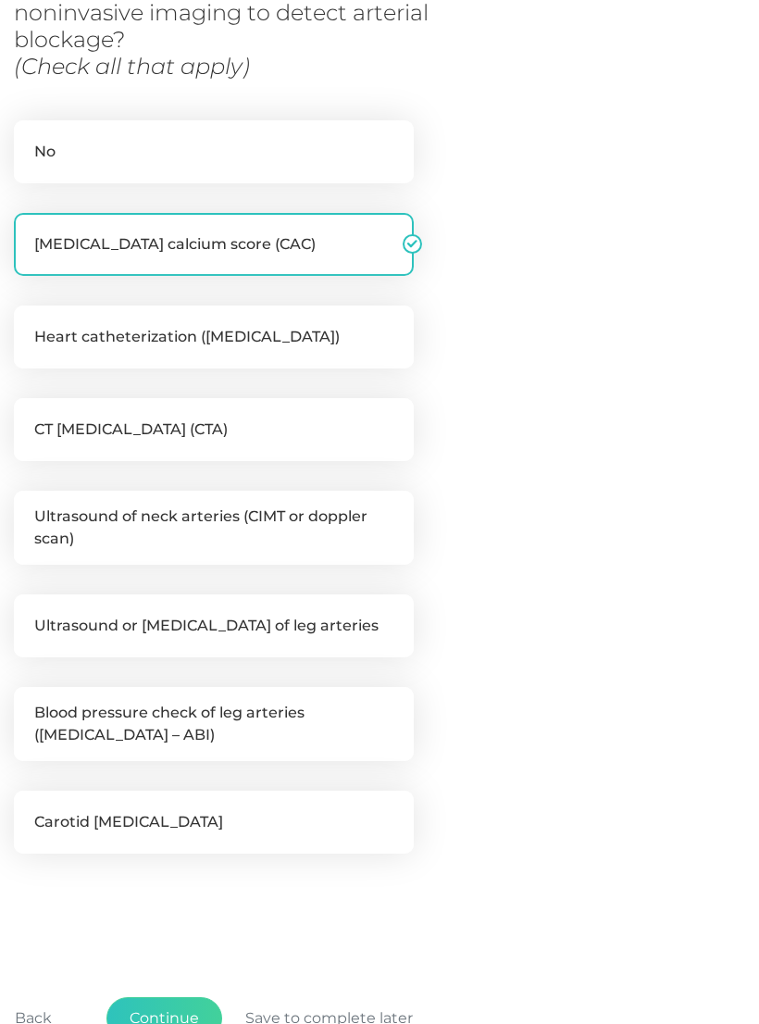
scroll to position [389, 0]
click at [81, 519] on label "Ultrasound of neck arteries (CIMT or doppler scan)" at bounding box center [214, 527] width 400 height 74
click at [29, 509] on input "Ultrasound of neck arteries (CIMT or doppler scan)" at bounding box center [21, 499] width 15 height 19
checkbox input "true"
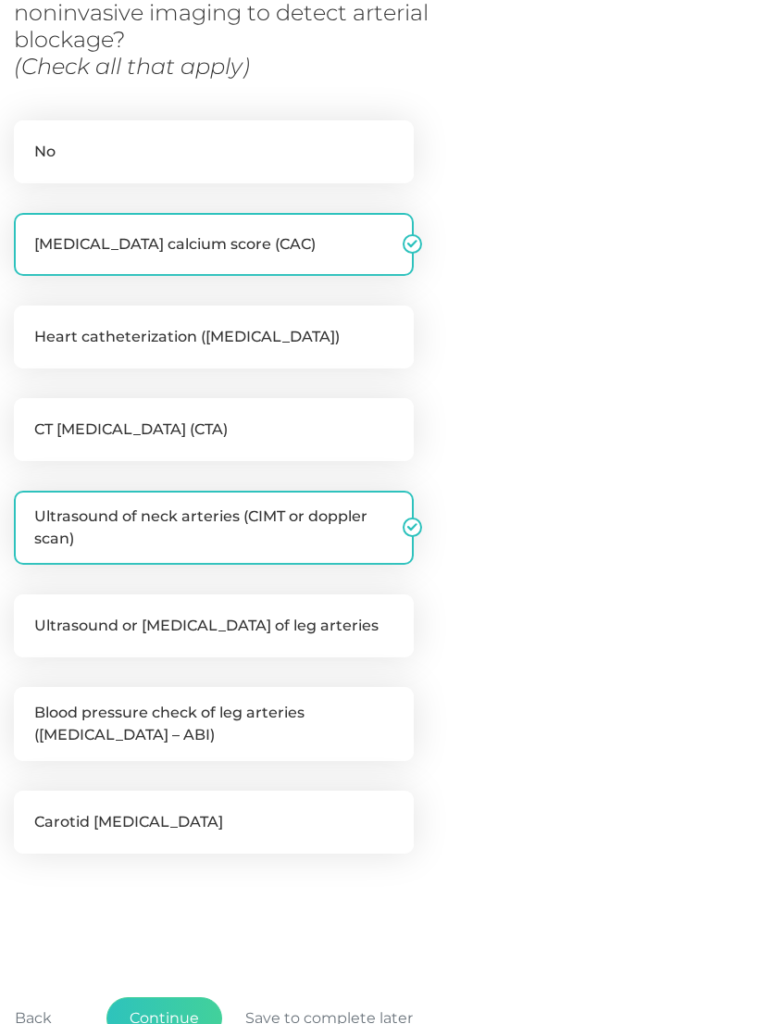
click at [171, 1005] on button "Continue" at bounding box center [164, 1018] width 116 height 43
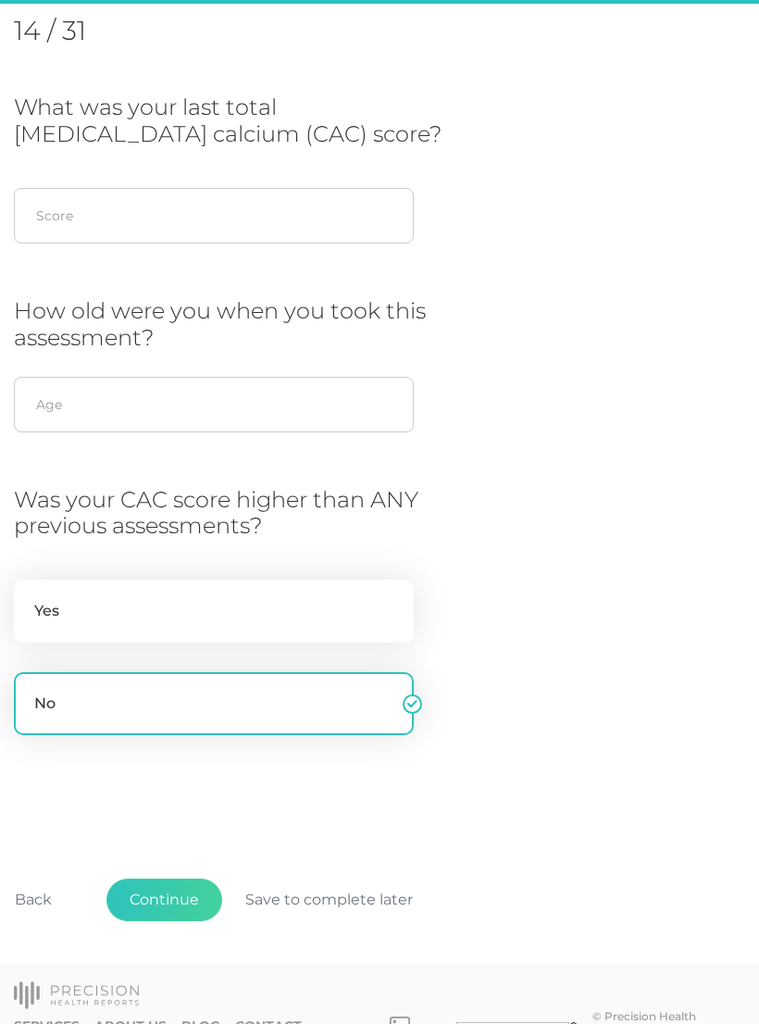
scroll to position [253, 0]
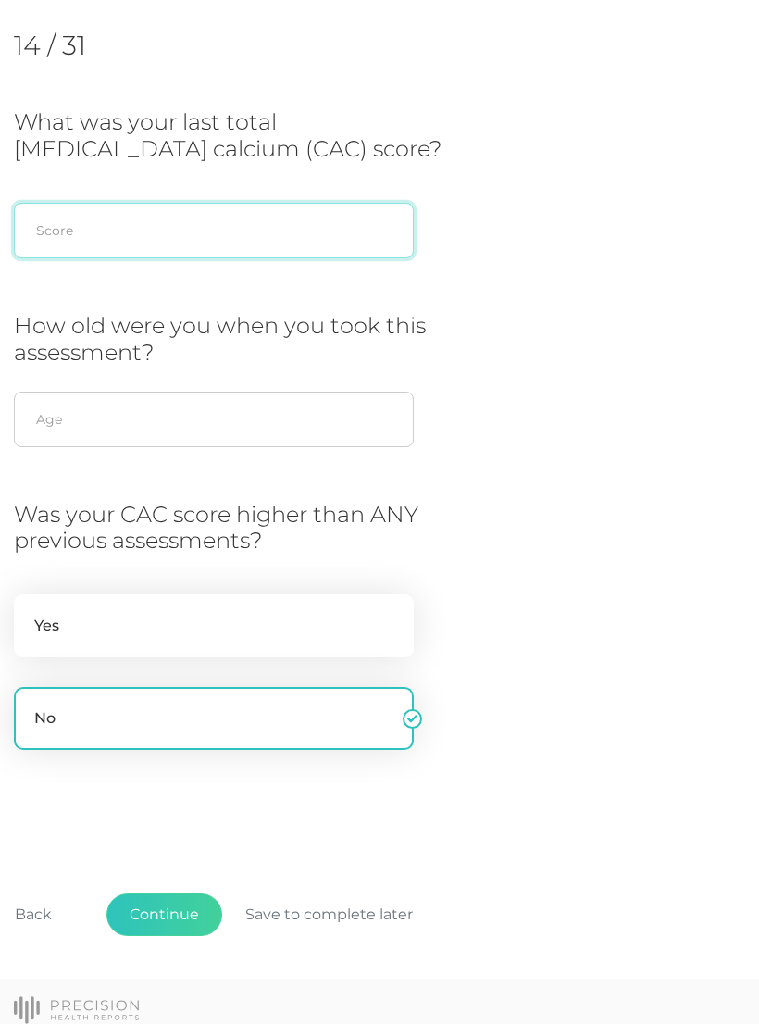
click at [62, 236] on input "text" at bounding box center [214, 231] width 400 height 56
type input "0"
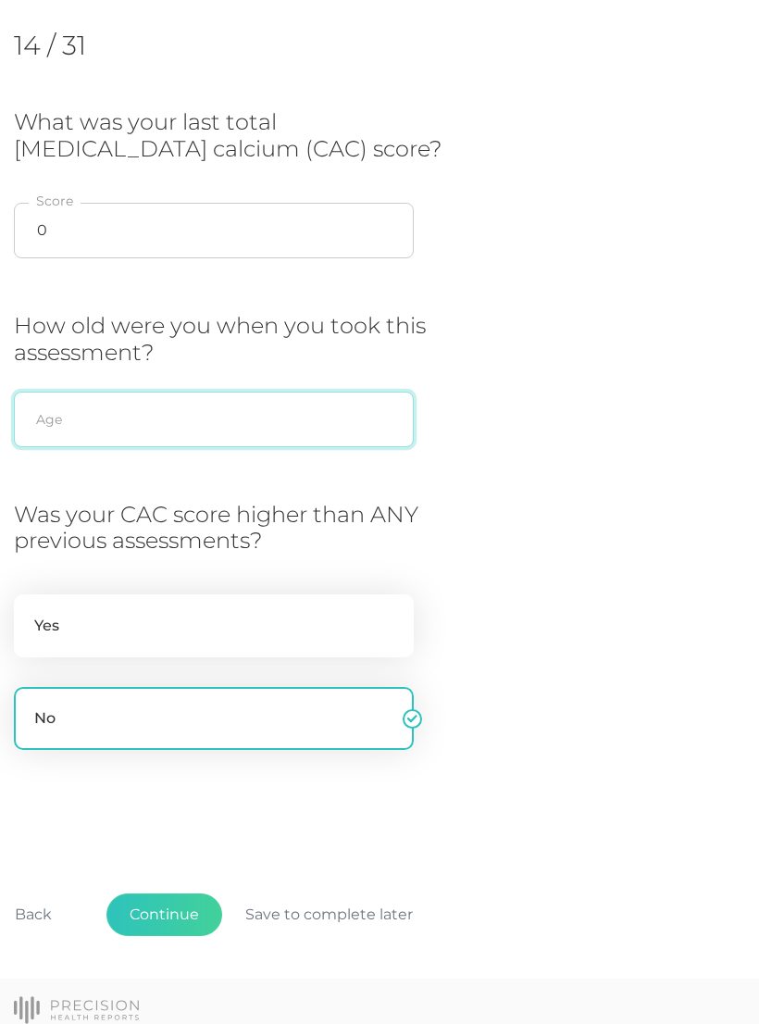
click at [64, 411] on input "text" at bounding box center [214, 419] width 400 height 56
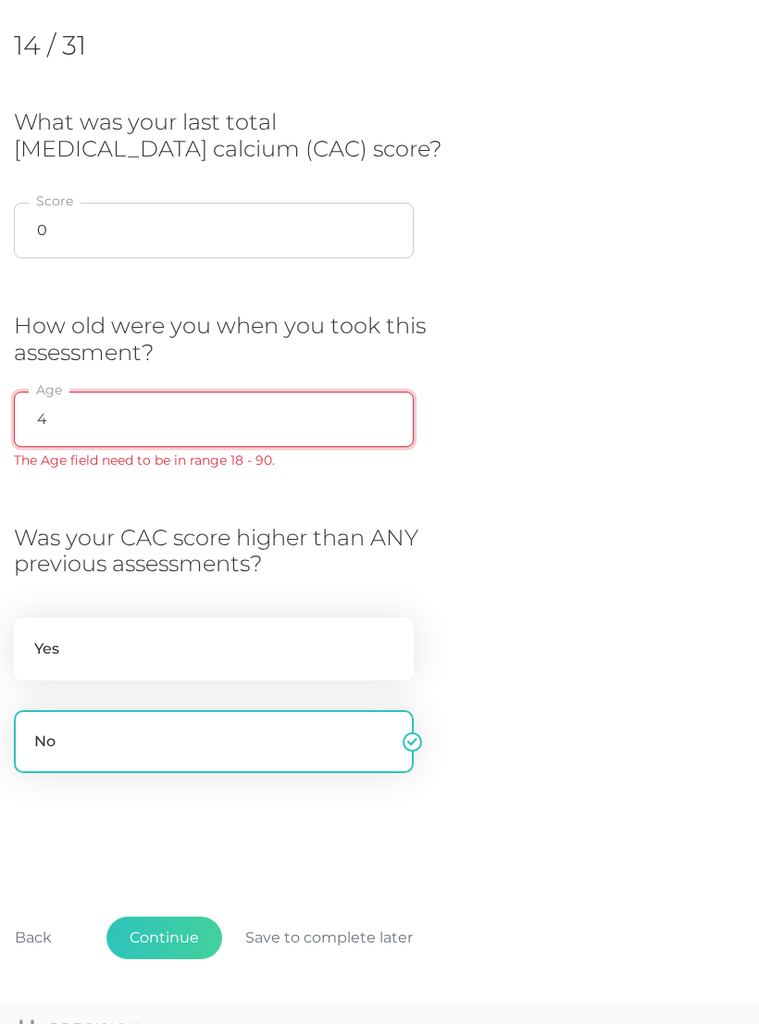
type input "43"
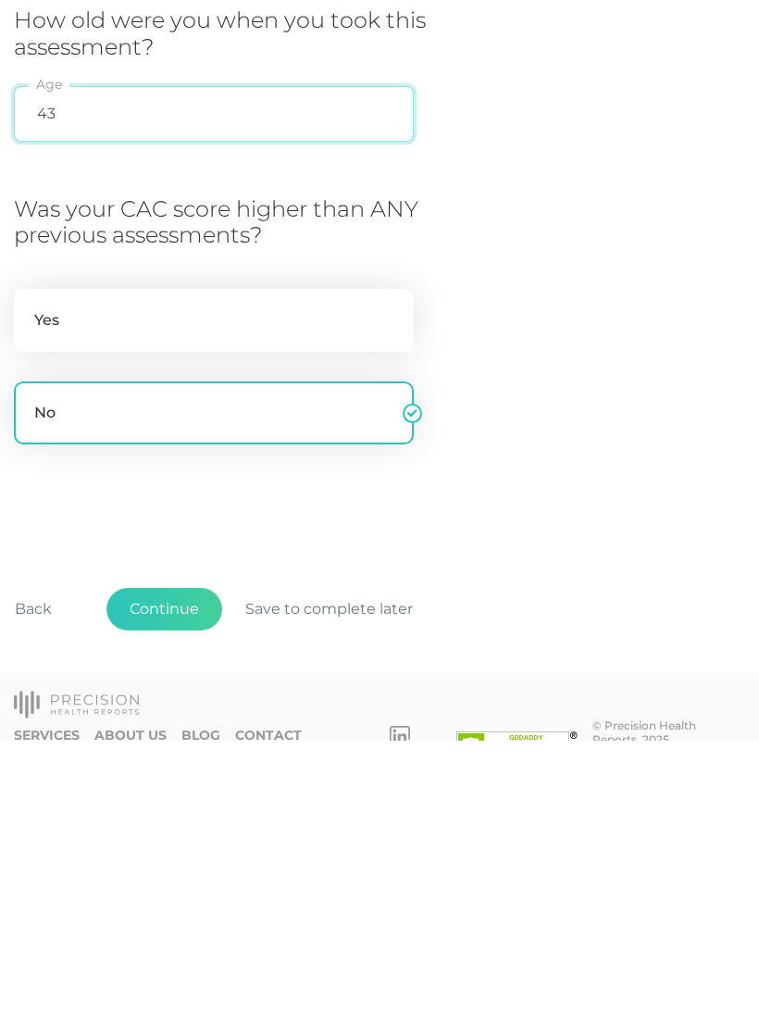
scroll to position [322, 0]
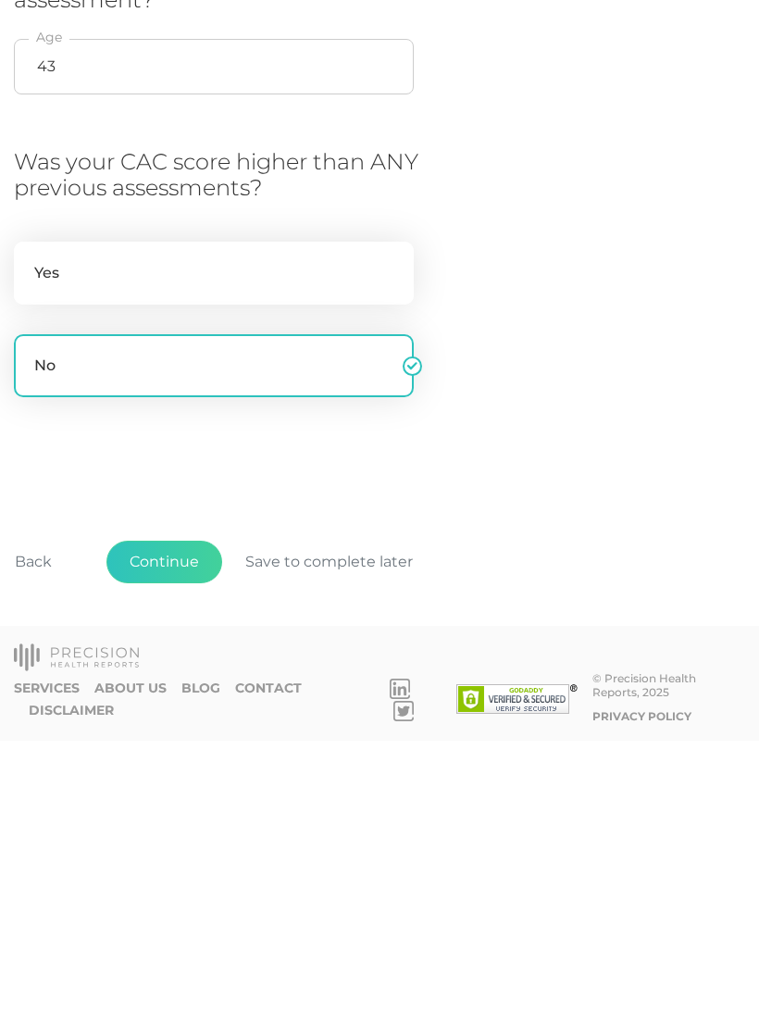
click at [174, 824] on button "Continue" at bounding box center [164, 845] width 116 height 43
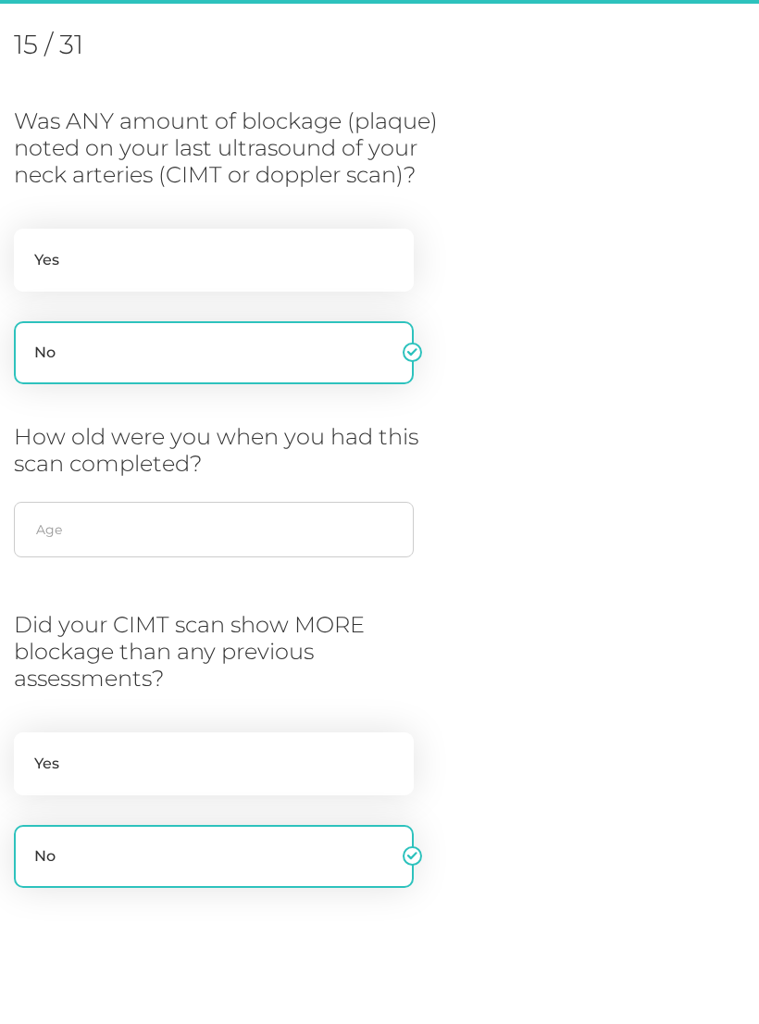
scroll to position [253, 0]
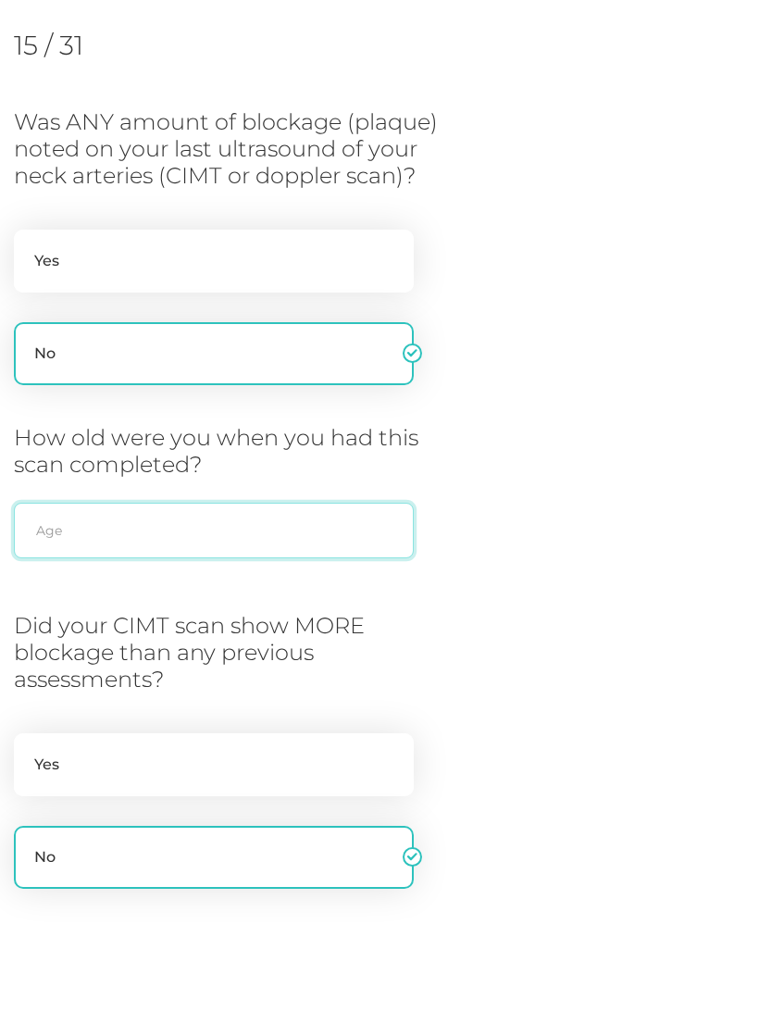
click at [49, 528] on input "text" at bounding box center [214, 531] width 400 height 56
type input "43"
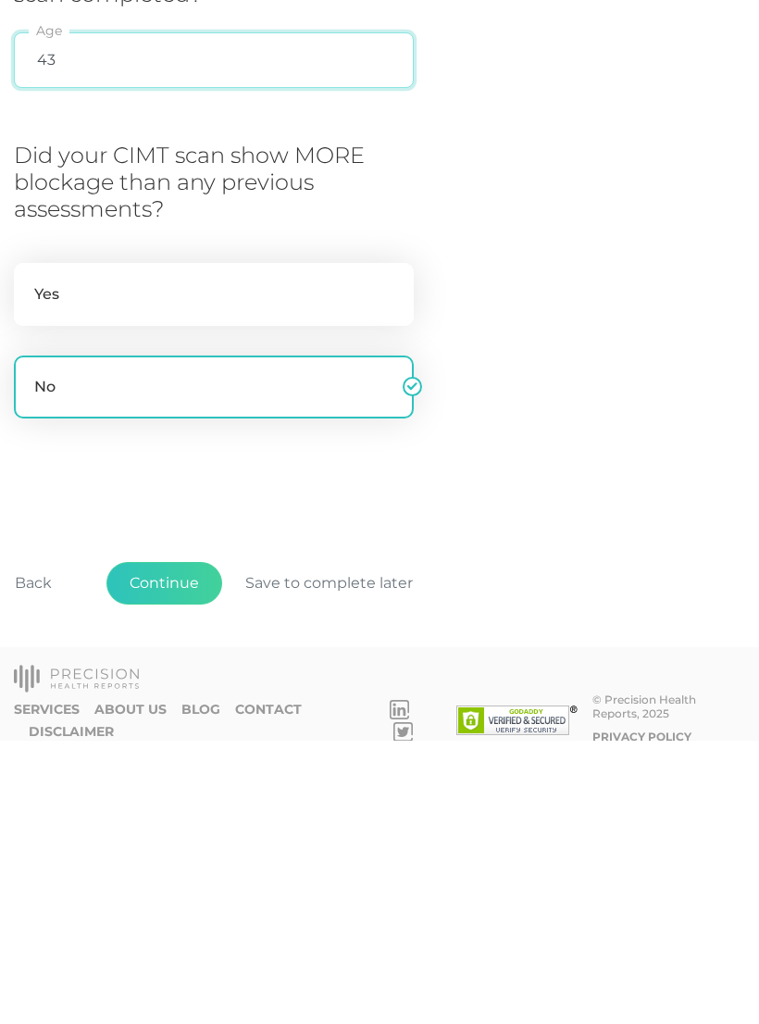
scroll to position [458, 0]
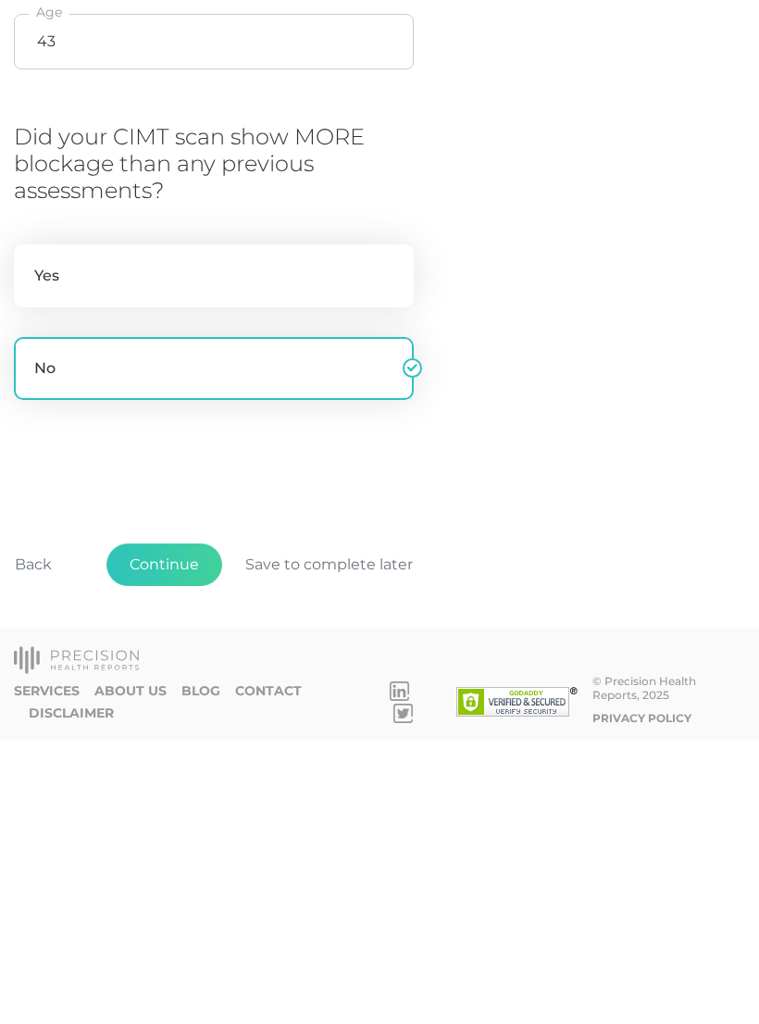
click at [175, 826] on button "Continue" at bounding box center [164, 847] width 116 height 43
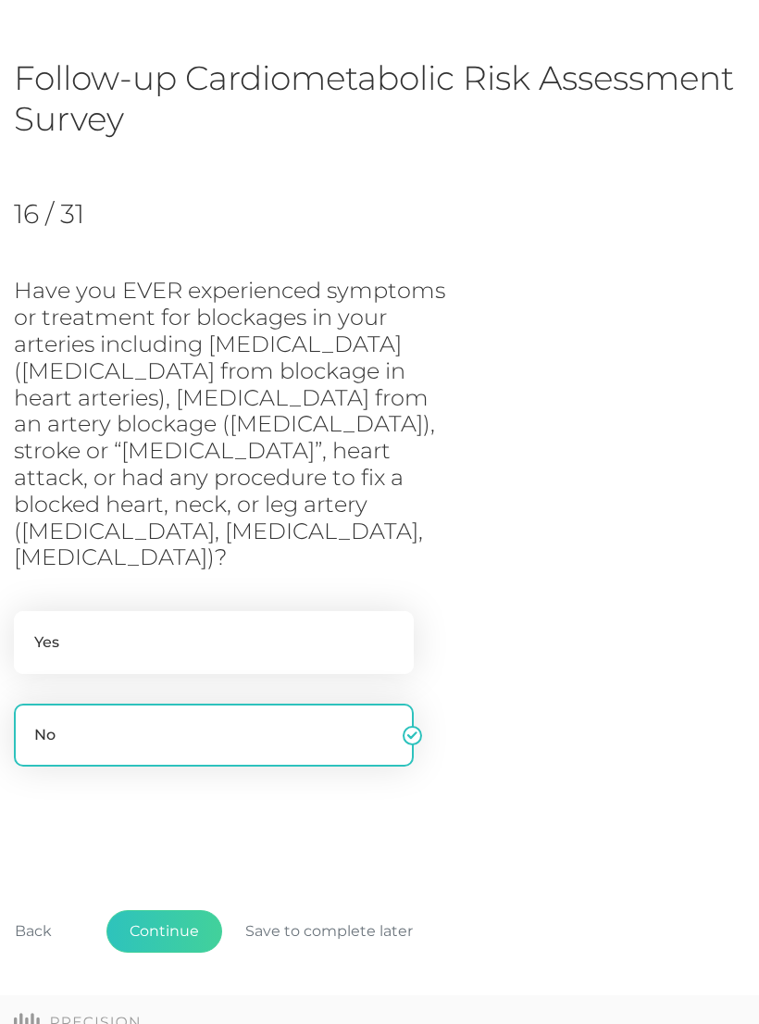
click at [177, 910] on button "Continue" at bounding box center [164, 931] width 116 height 43
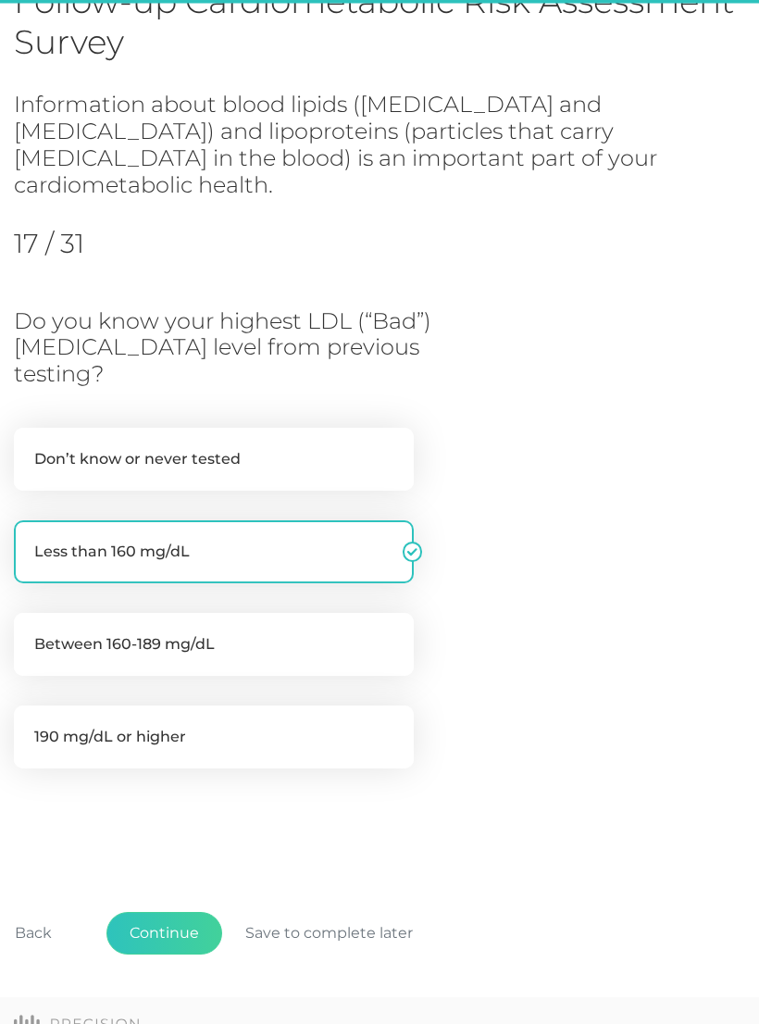
scroll to position [166, 0]
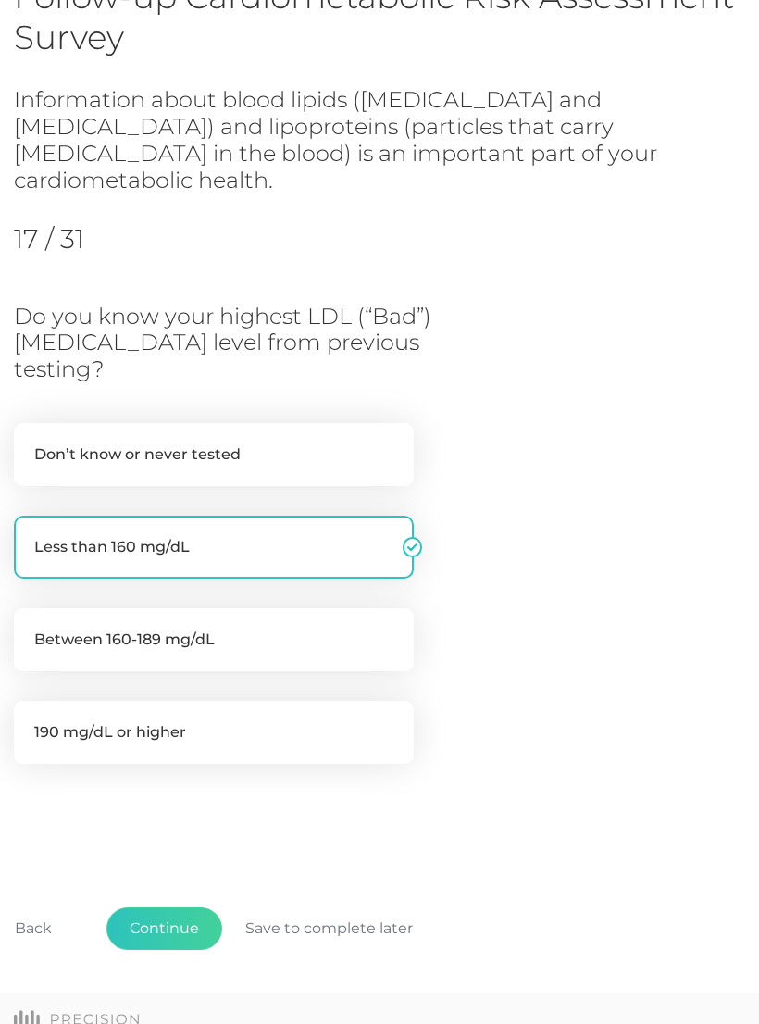
click at [173, 907] on button "Continue" at bounding box center [164, 928] width 116 height 43
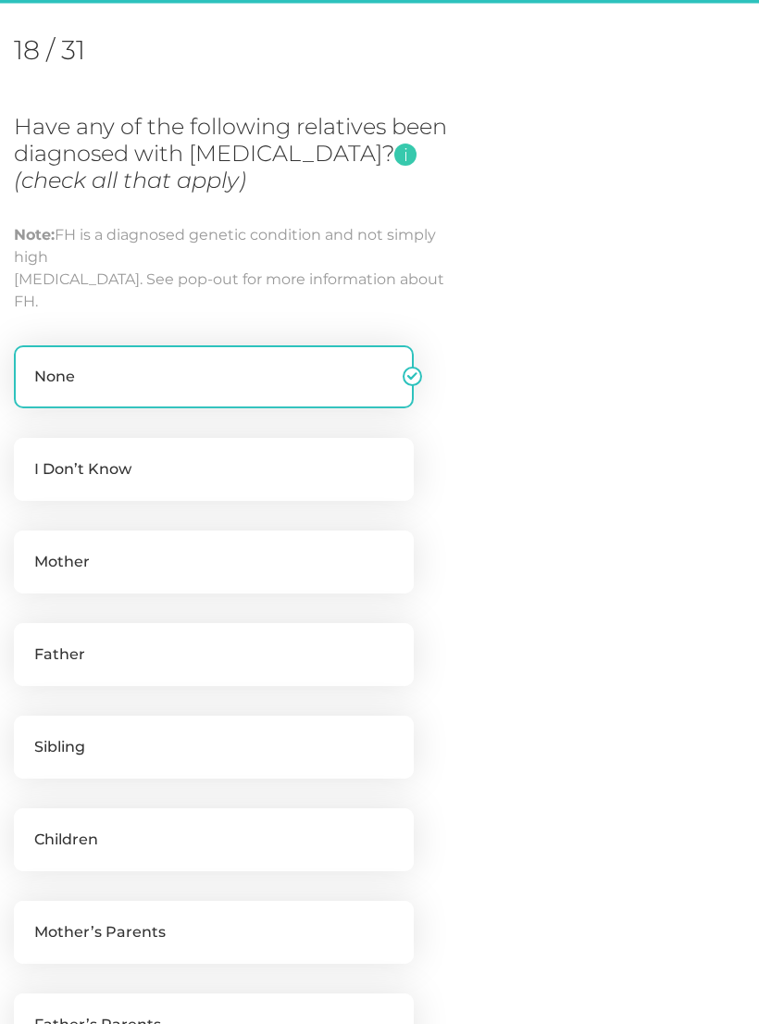
scroll to position [253, 0]
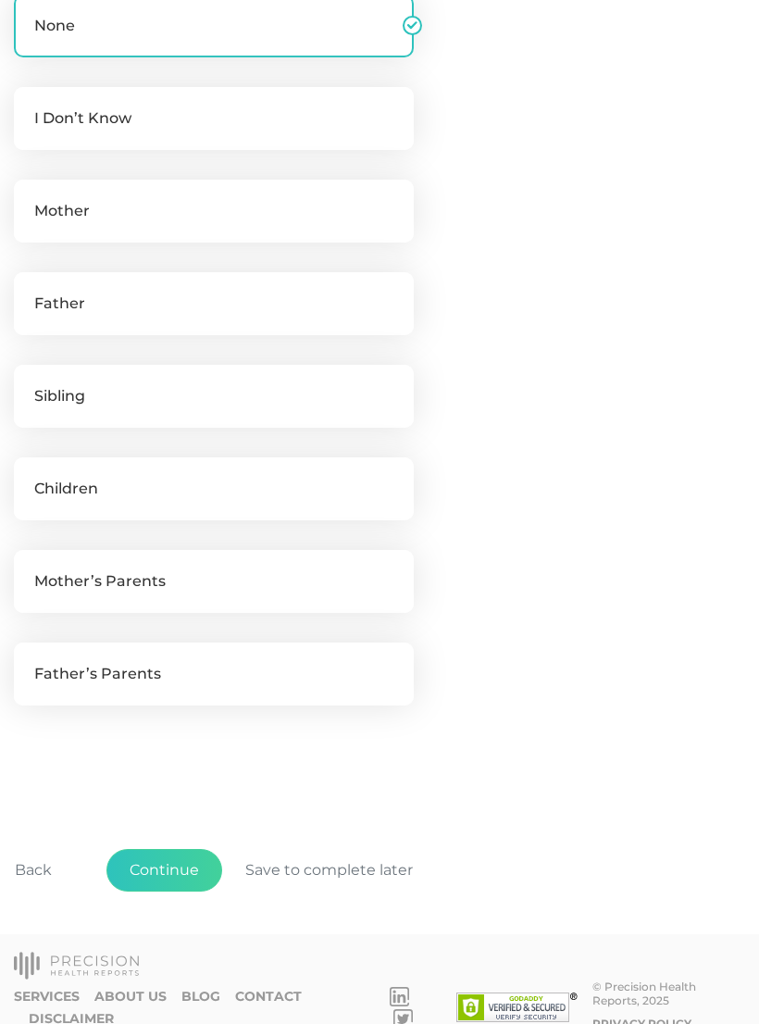
click at [172, 861] on button "Continue" at bounding box center [164, 870] width 116 height 43
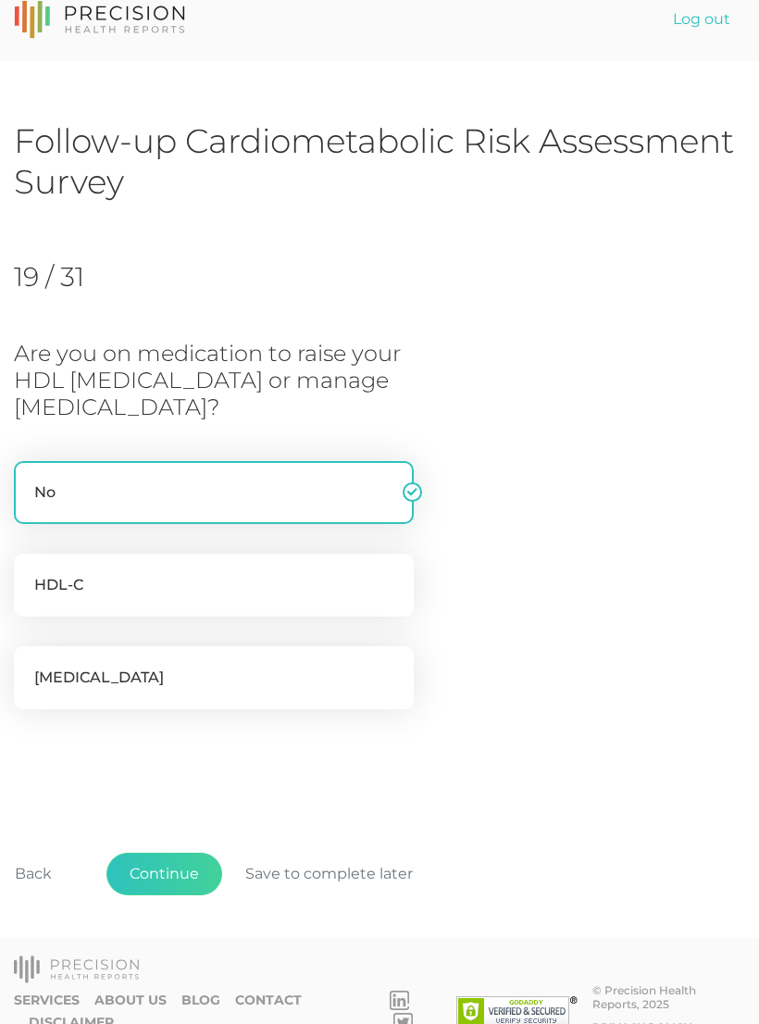
click at [168, 864] on button "Continue" at bounding box center [164, 873] width 116 height 43
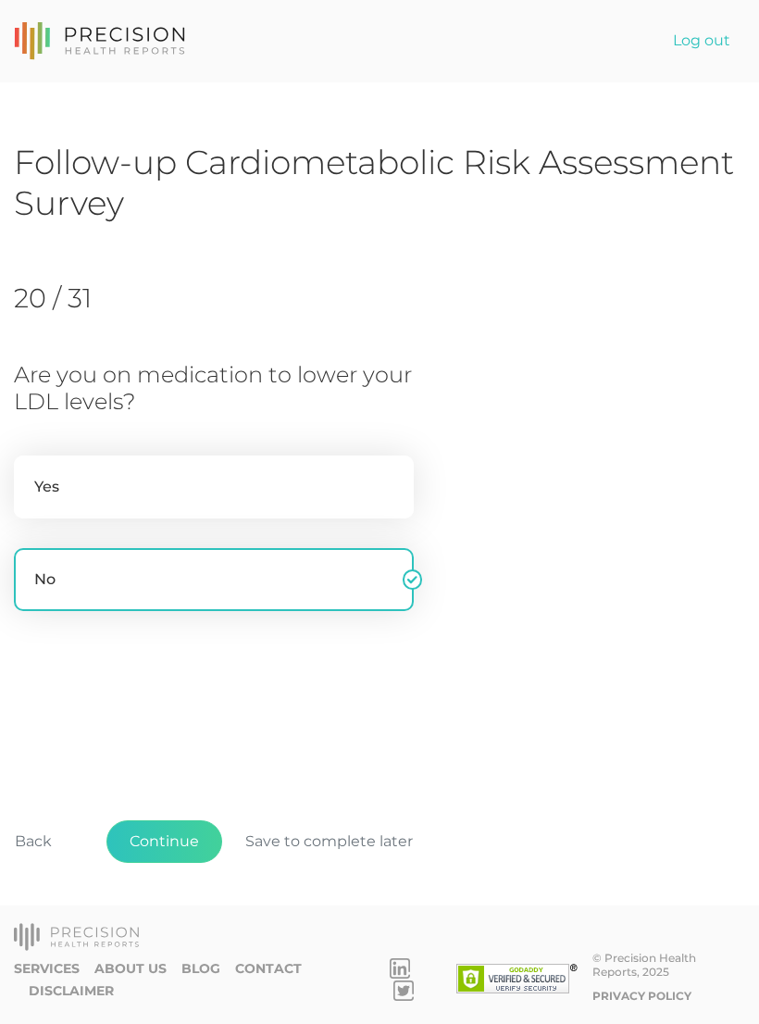
click at [168, 863] on button "Continue" at bounding box center [164, 841] width 116 height 43
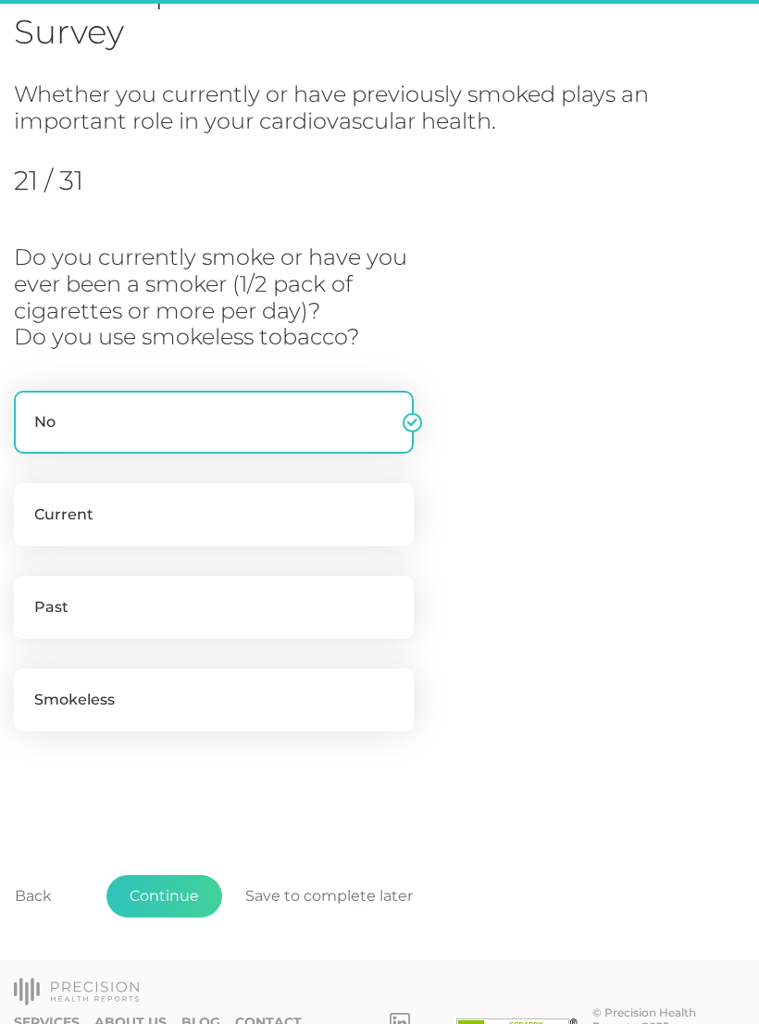
scroll to position [192, 0]
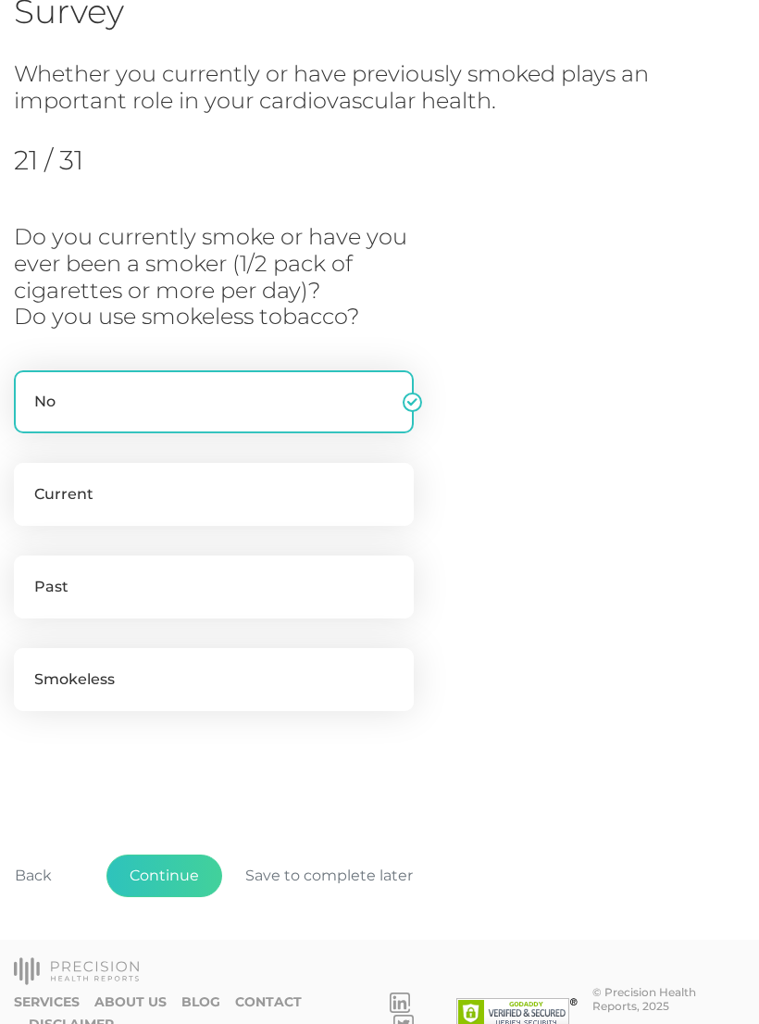
click at [160, 868] on button "Continue" at bounding box center [164, 875] width 116 height 43
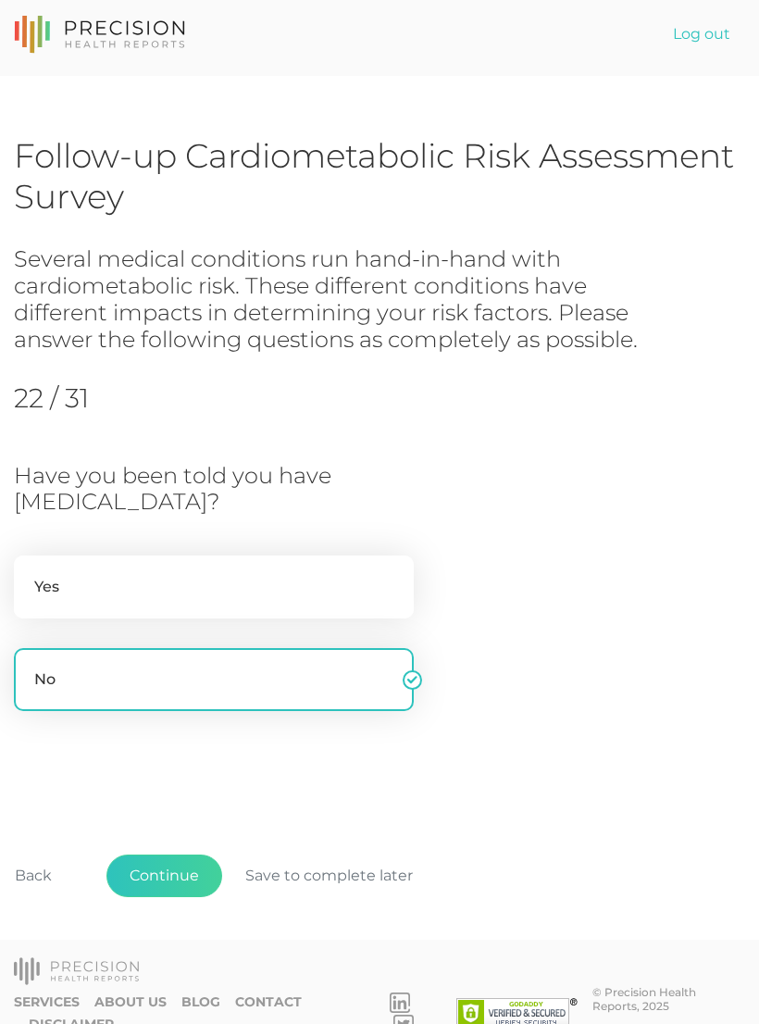
click at [153, 866] on button "Continue" at bounding box center [164, 875] width 116 height 43
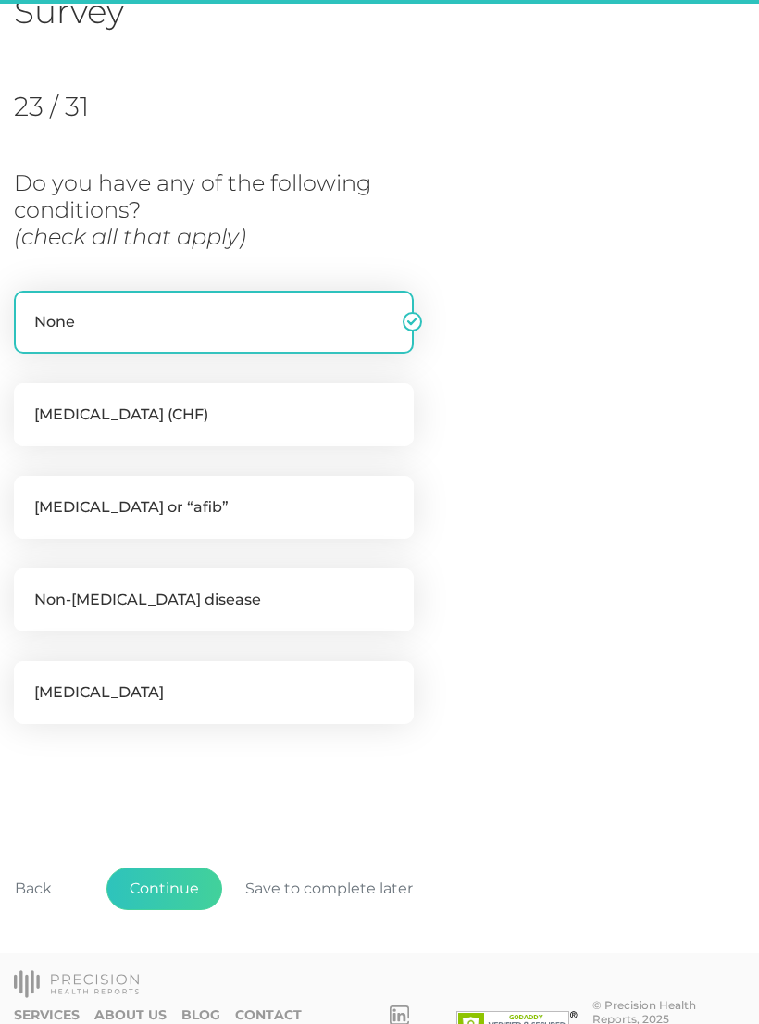
scroll to position [206, 0]
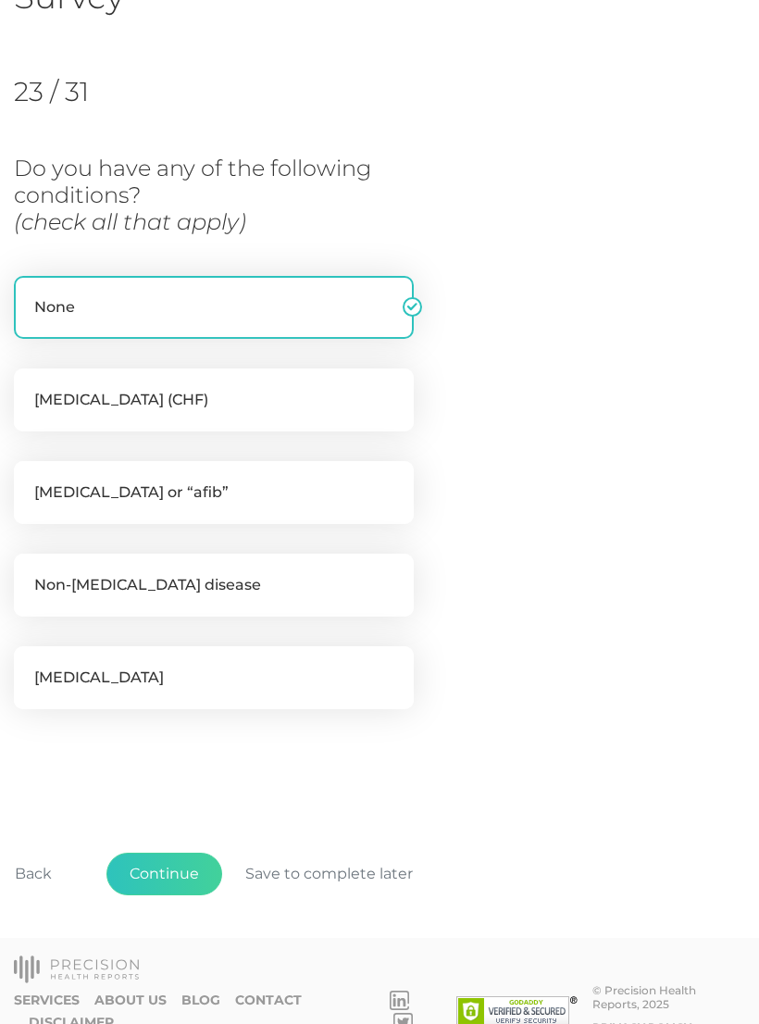
click at [159, 863] on button "Continue" at bounding box center [164, 873] width 116 height 43
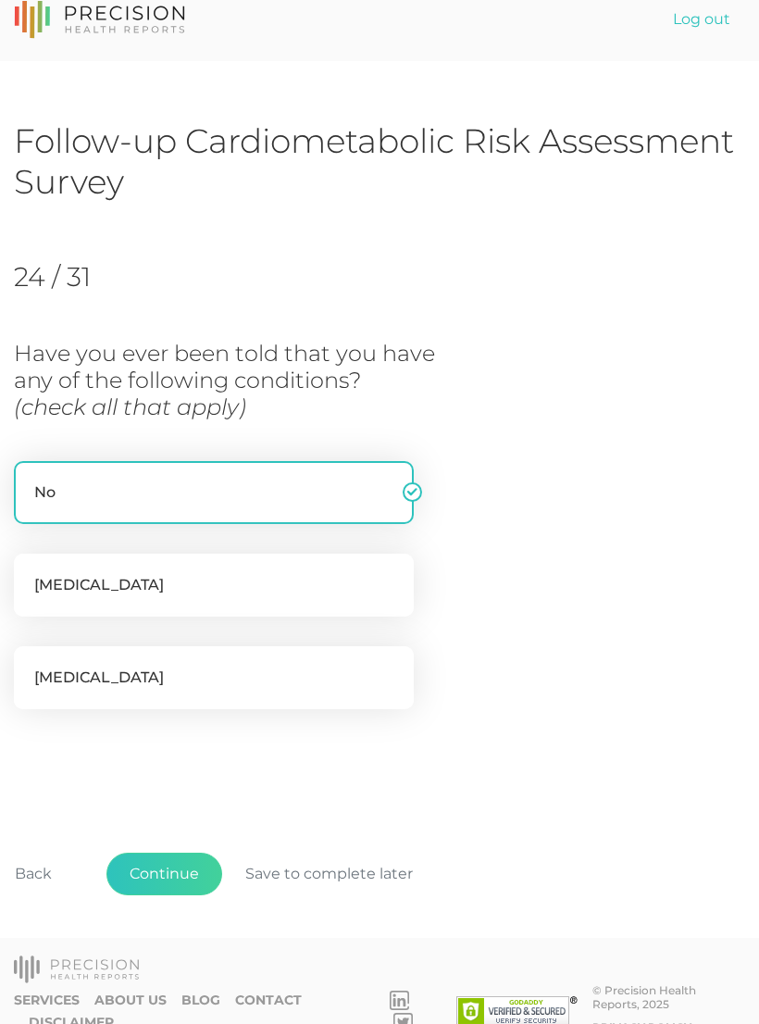
click at [162, 869] on button "Continue" at bounding box center [164, 873] width 116 height 43
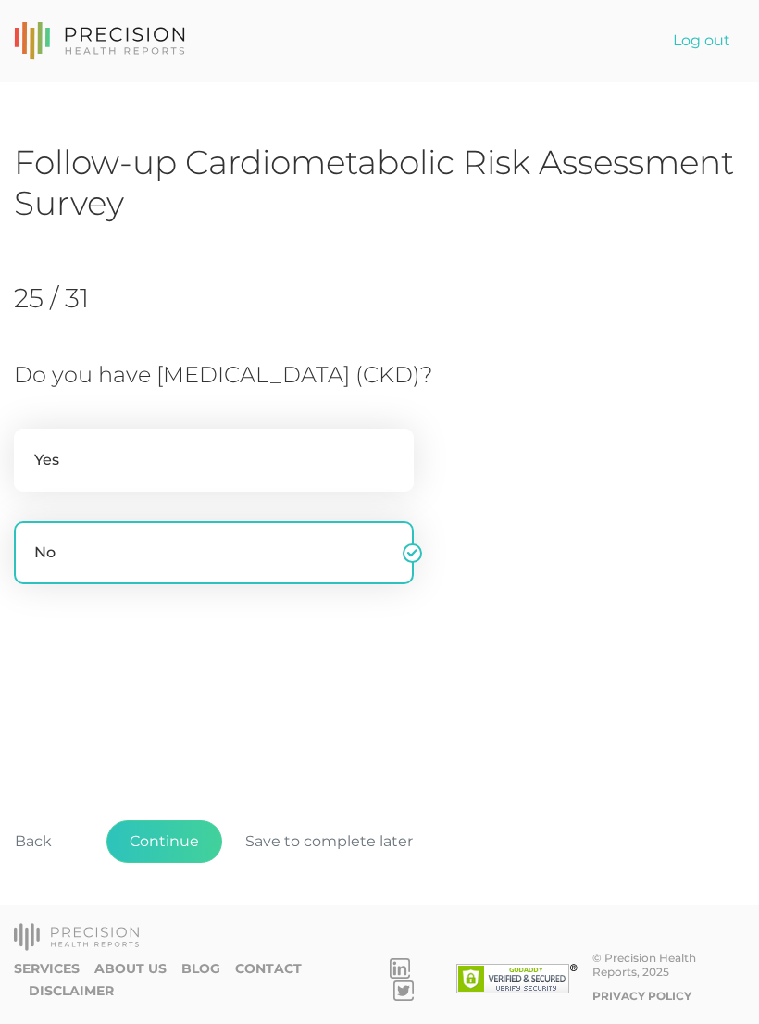
click at [156, 863] on button "Continue" at bounding box center [164, 841] width 116 height 43
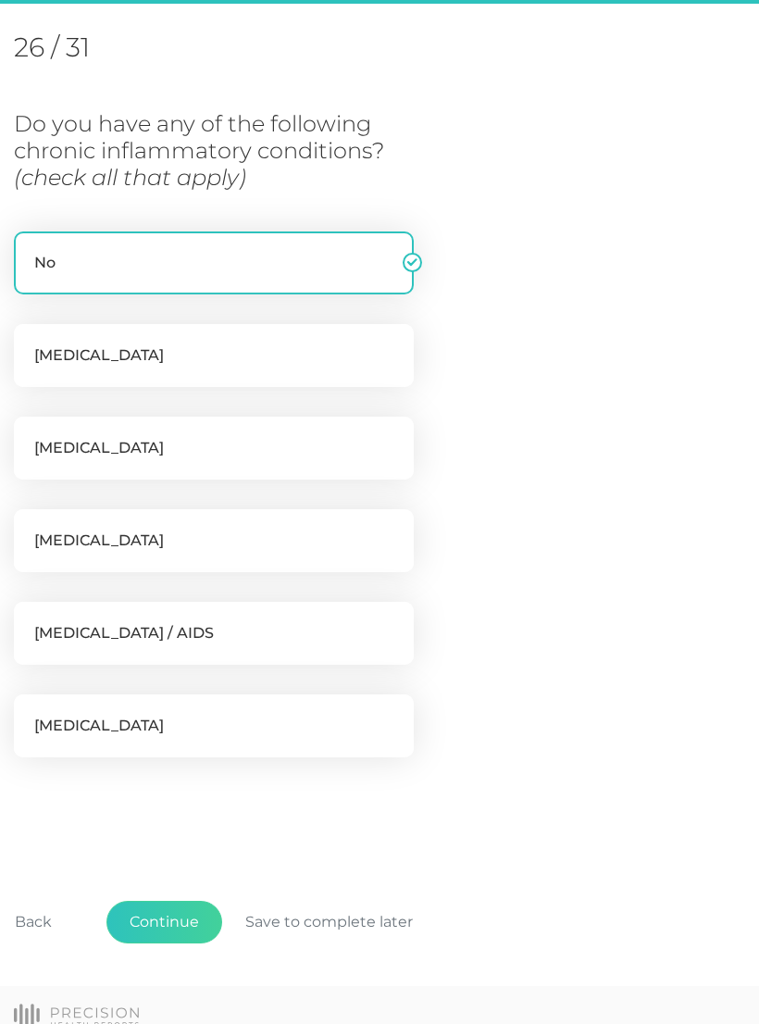
scroll to position [253, 0]
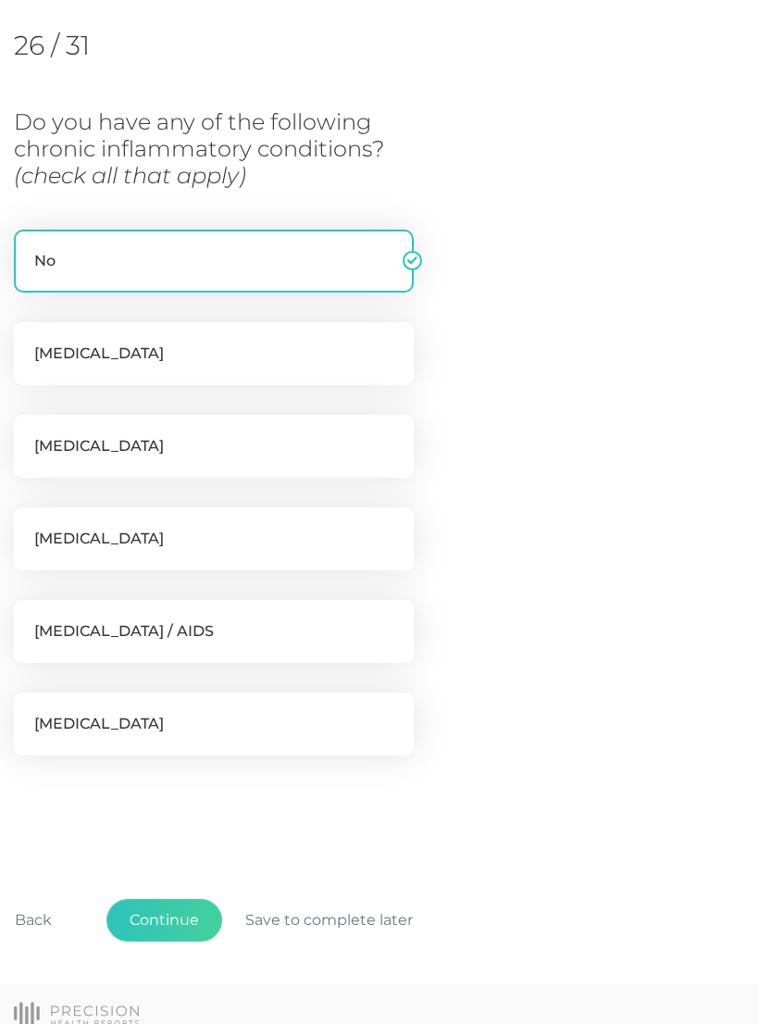
click at [182, 916] on button "Continue" at bounding box center [164, 920] width 116 height 43
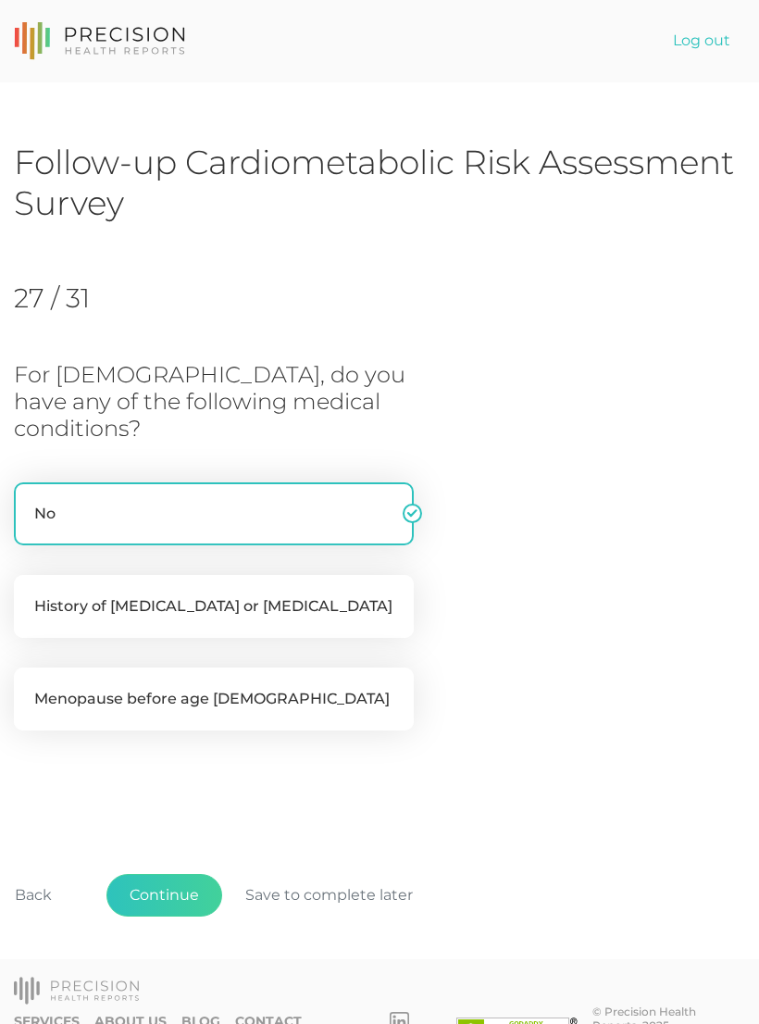
click at [165, 874] on button "Continue" at bounding box center [164, 895] width 116 height 43
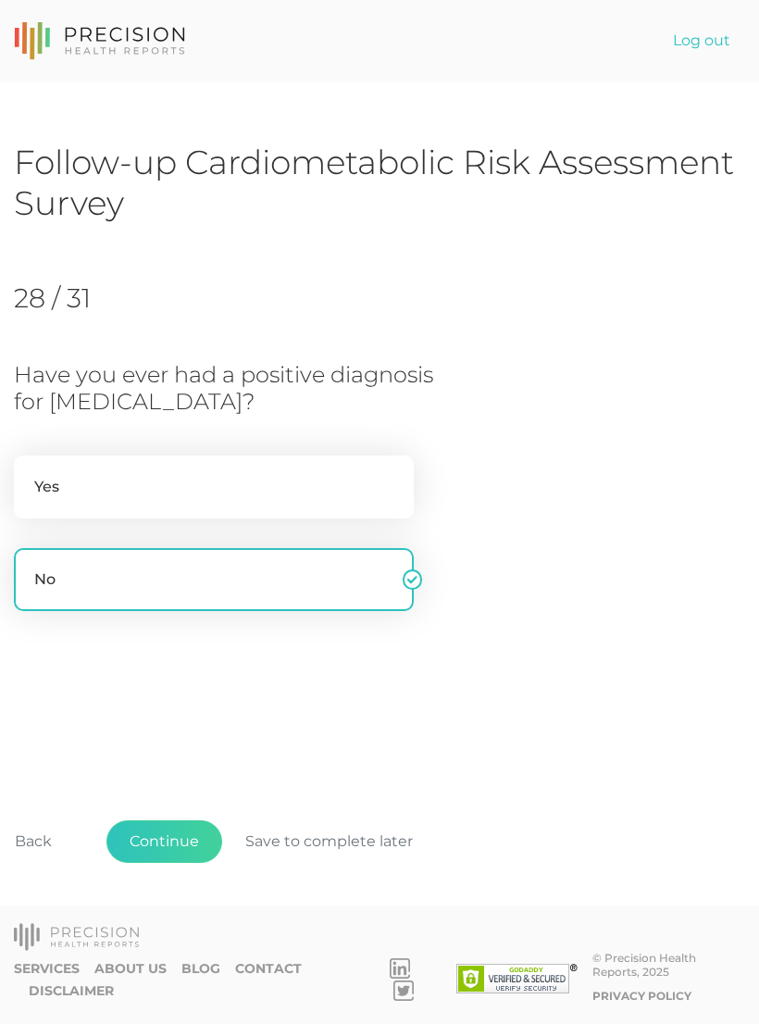
click at [81, 486] on label "Yes" at bounding box center [214, 486] width 400 height 63
click at [29, 474] on input "Yes" at bounding box center [21, 464] width 15 height 19
radio input "true"
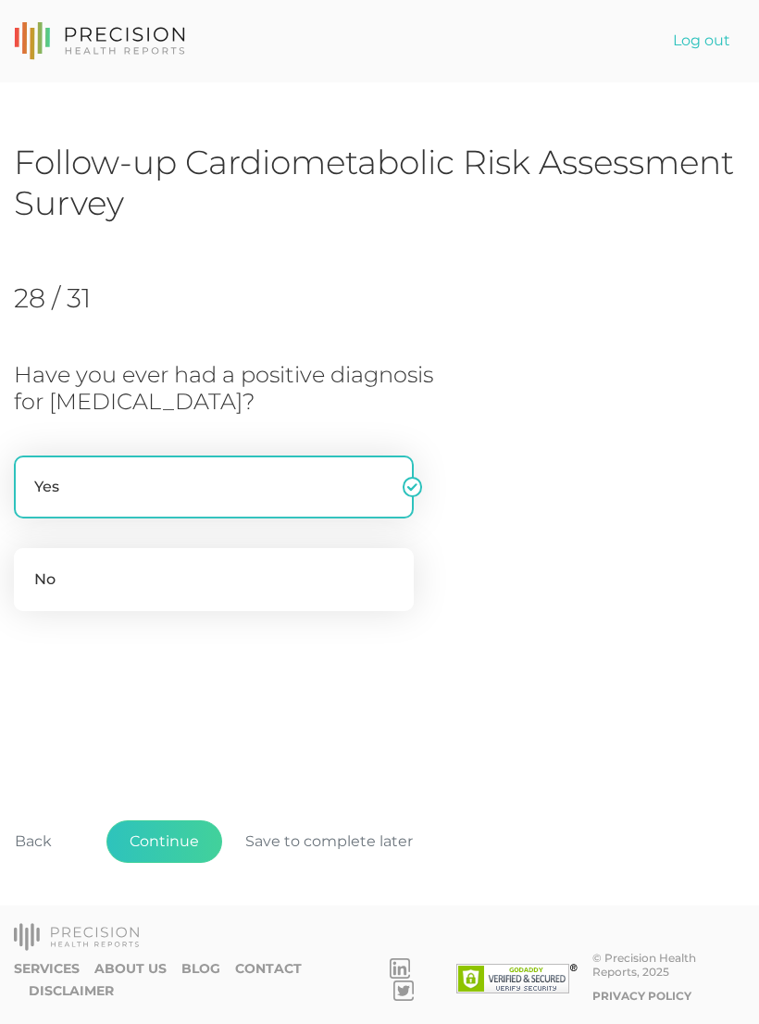
click at [178, 863] on button "Continue" at bounding box center [164, 841] width 116 height 43
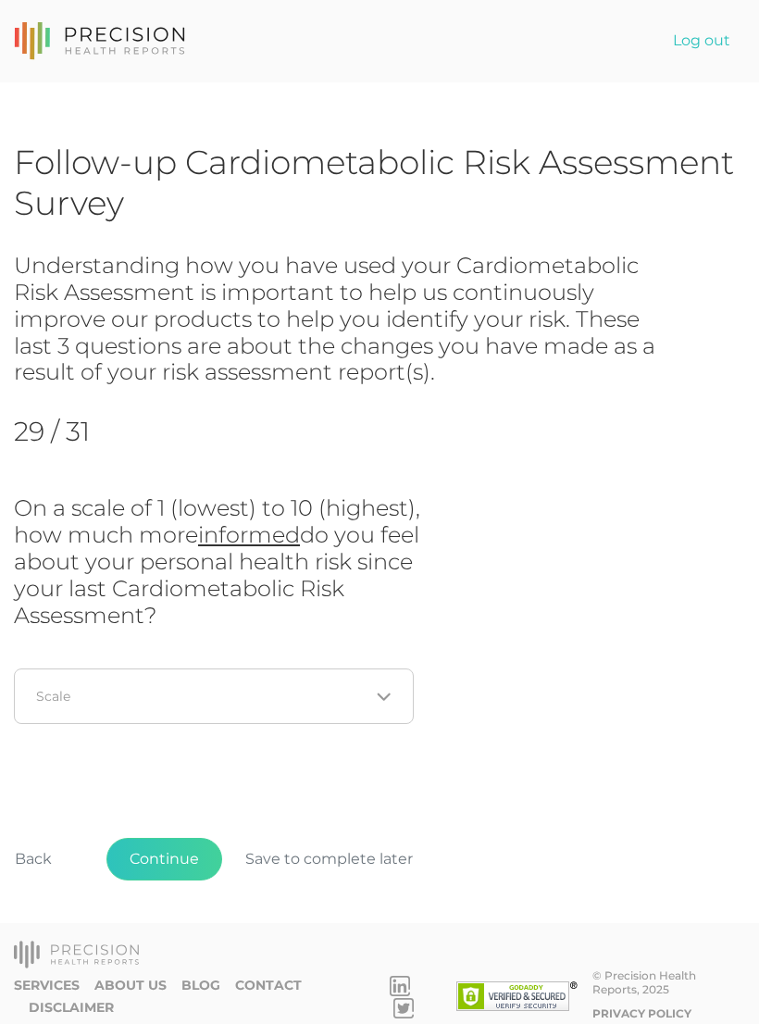
click at [92, 689] on input "Search for option" at bounding box center [203, 696] width 332 height 19
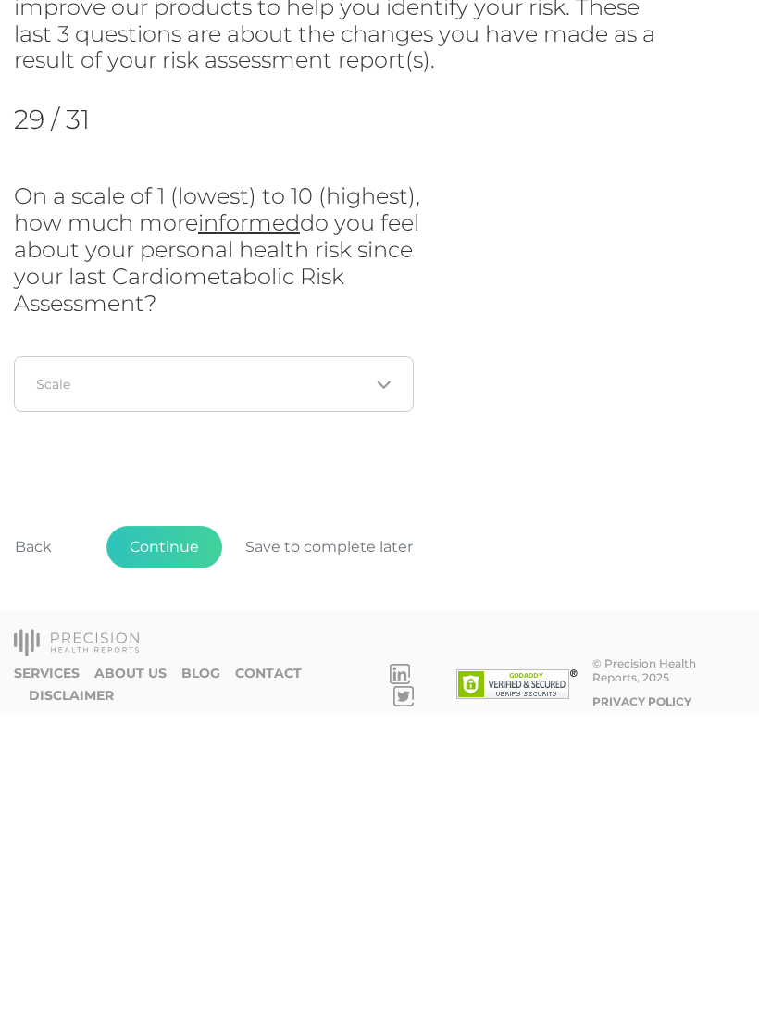
scroll to position [29, 0]
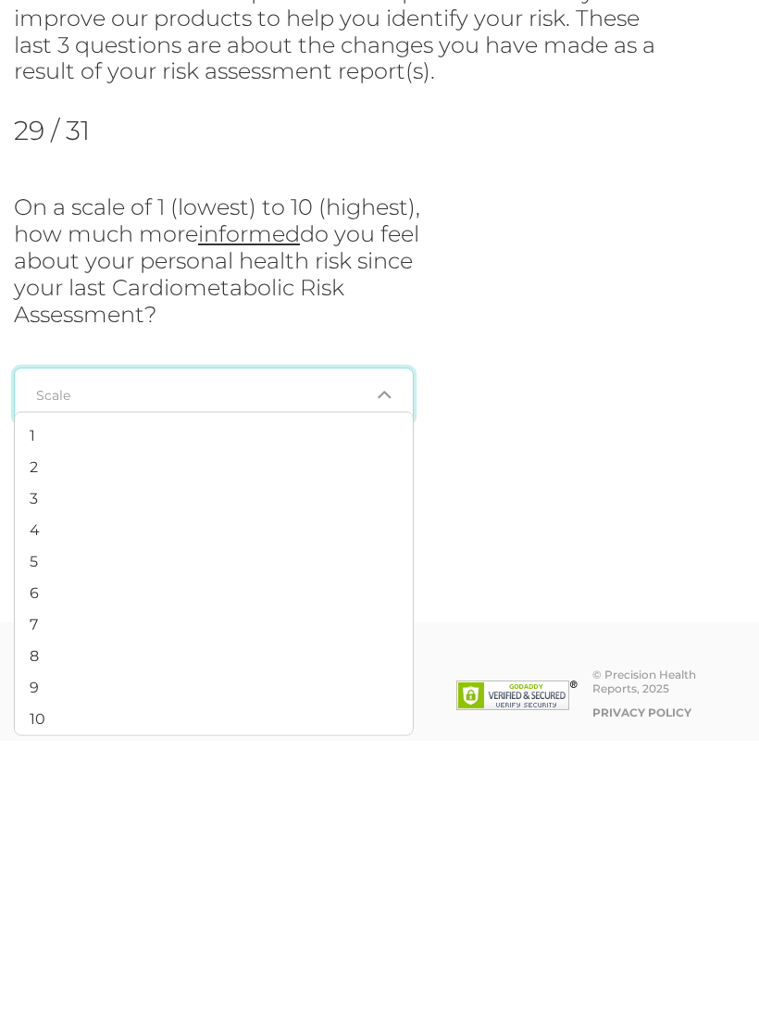
click at [40, 924] on li "8" at bounding box center [214, 939] width 398 height 31
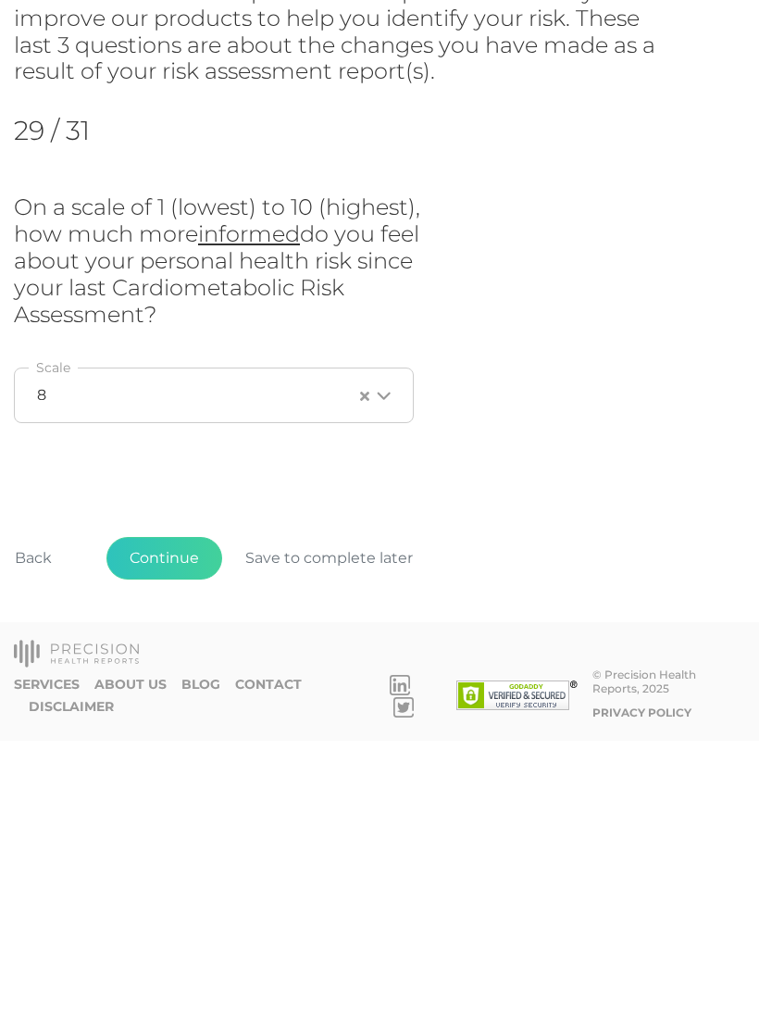
click at [155, 820] on button "Continue" at bounding box center [164, 841] width 116 height 43
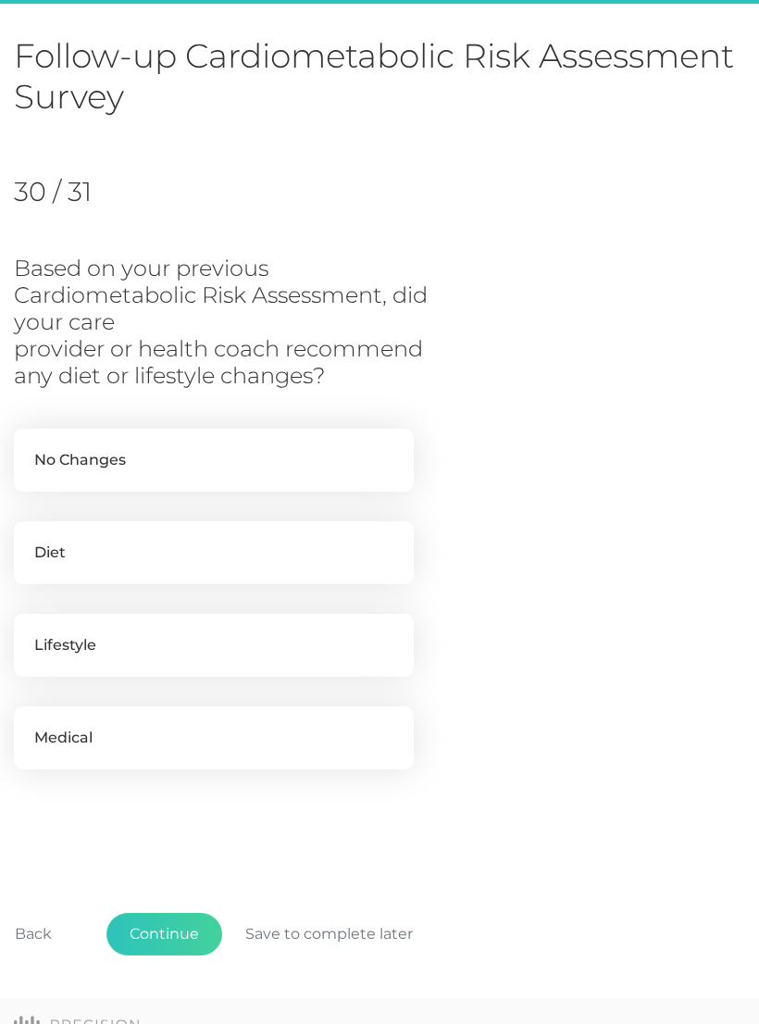
scroll to position [166, 0]
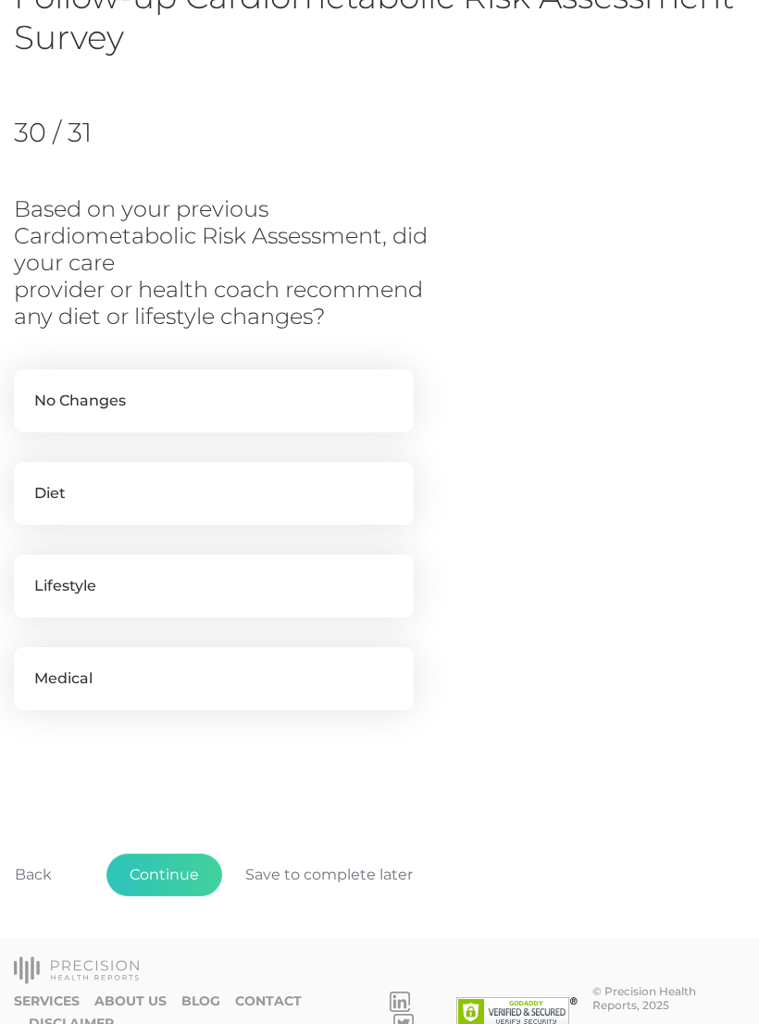
click at [70, 401] on label "No Changes" at bounding box center [214, 400] width 400 height 63
click at [29, 388] on input "No Changes" at bounding box center [21, 378] width 15 height 19
checkbox input "true"
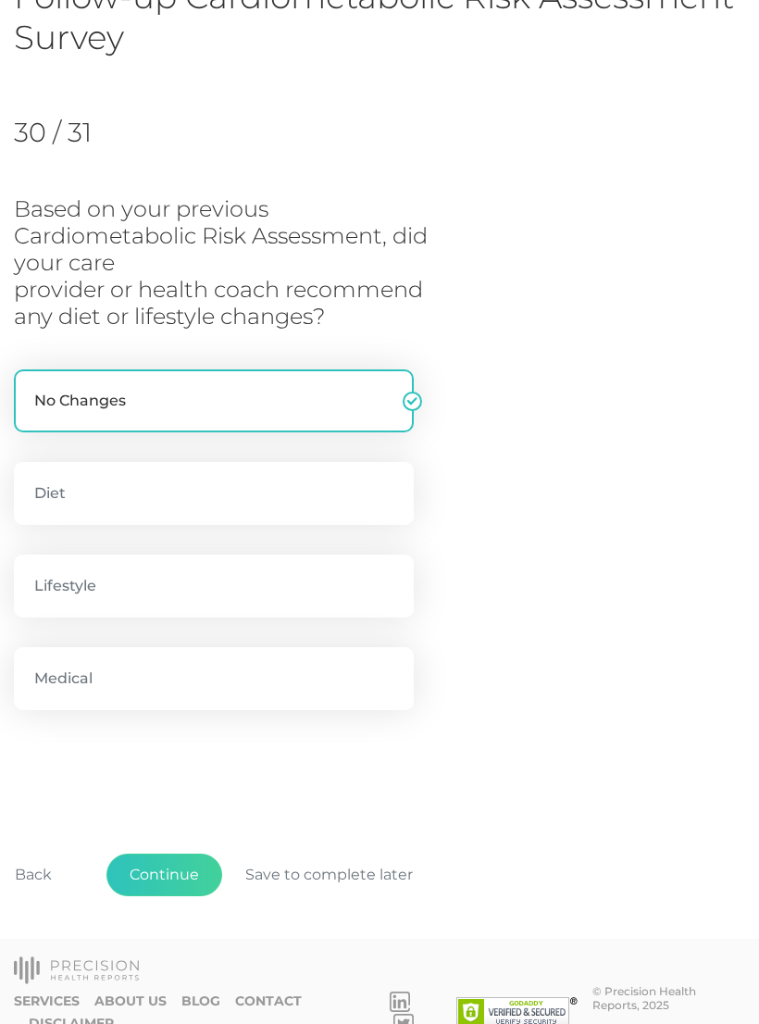
click at [152, 867] on button "Continue" at bounding box center [164, 874] width 116 height 43
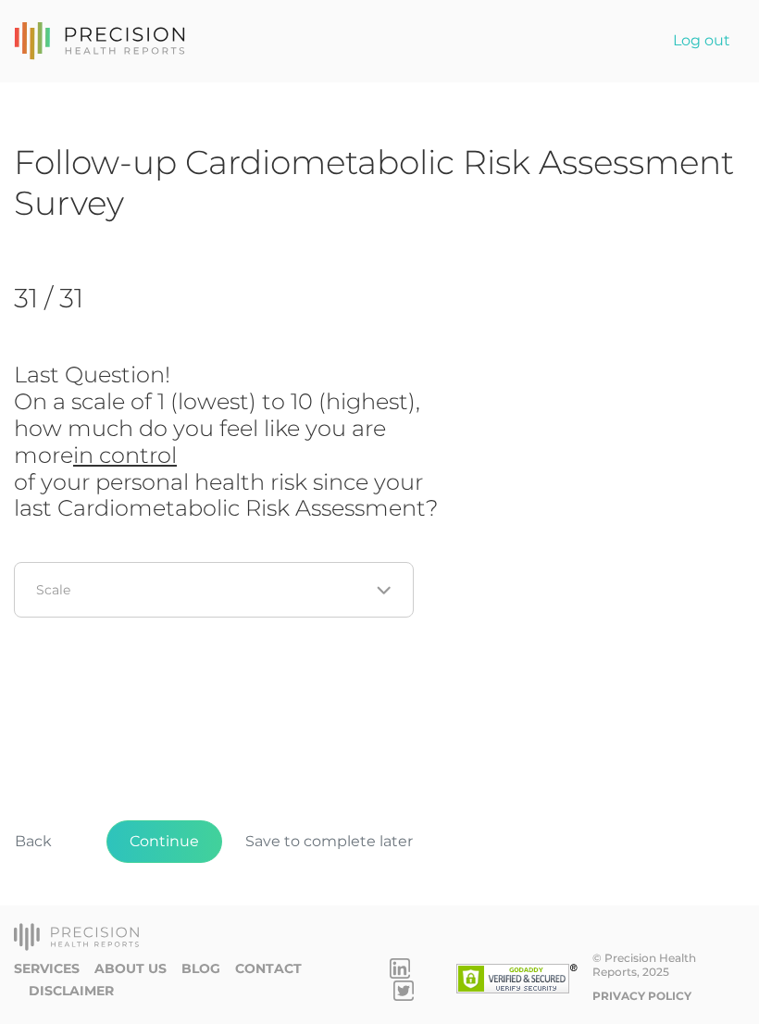
click at [56, 564] on div "Loading..." at bounding box center [214, 590] width 400 height 56
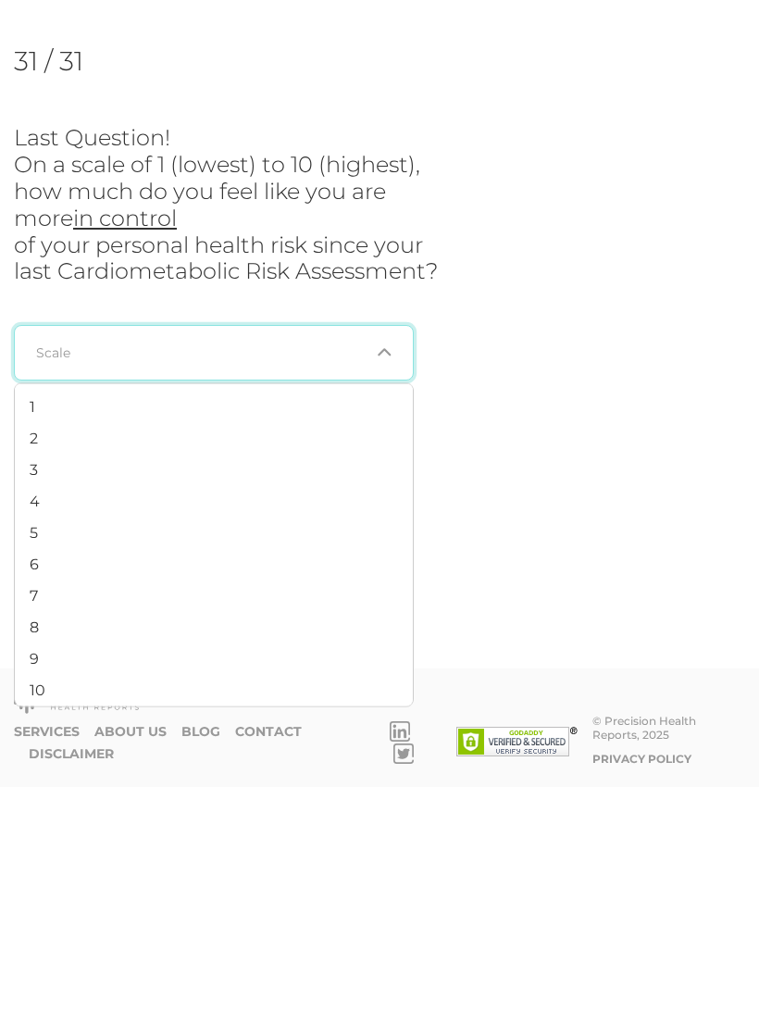
scroll to position [29, 0]
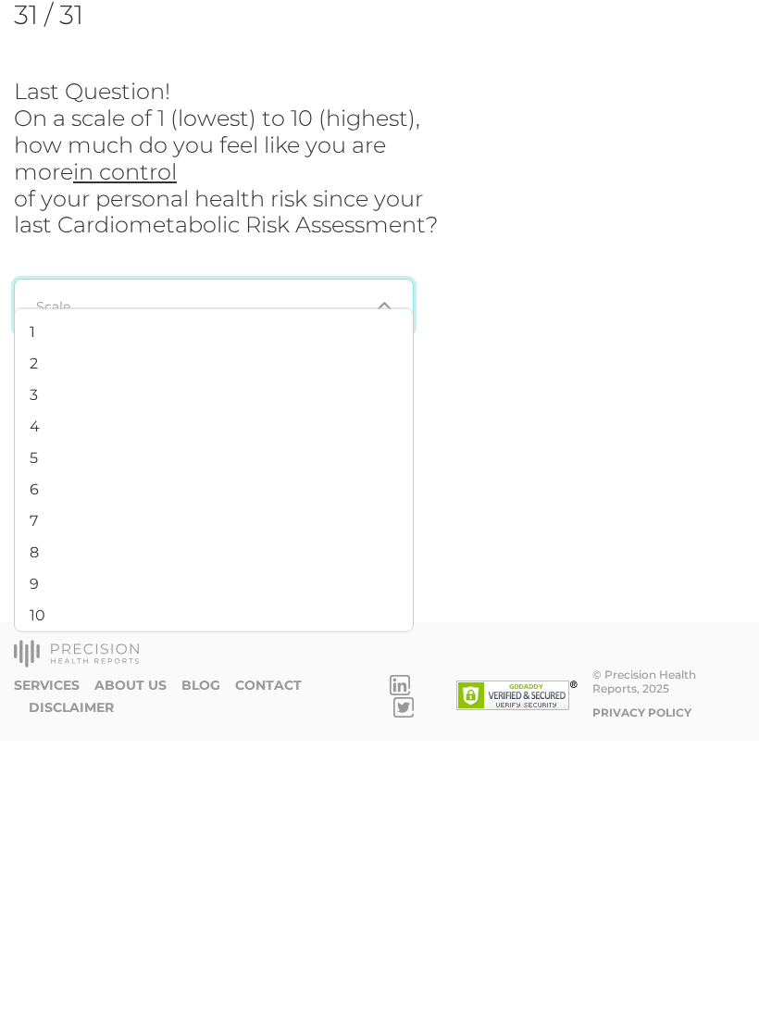
click at [43, 820] on li "8" at bounding box center [214, 835] width 398 height 31
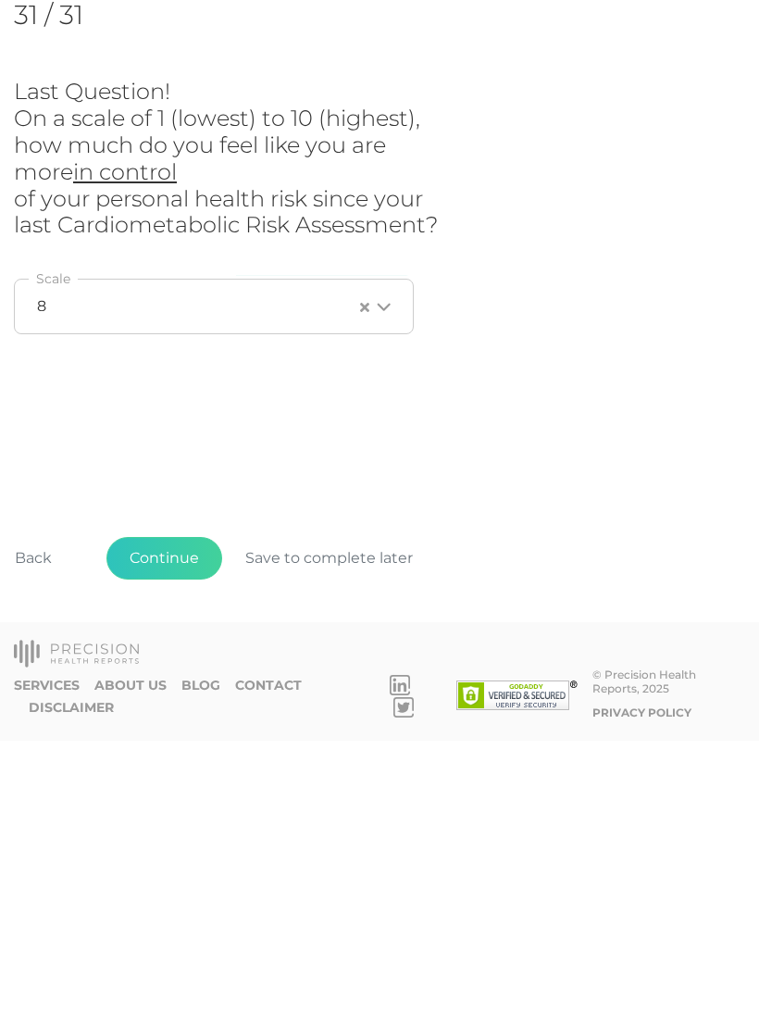
click at [146, 820] on button "Continue" at bounding box center [164, 841] width 116 height 43
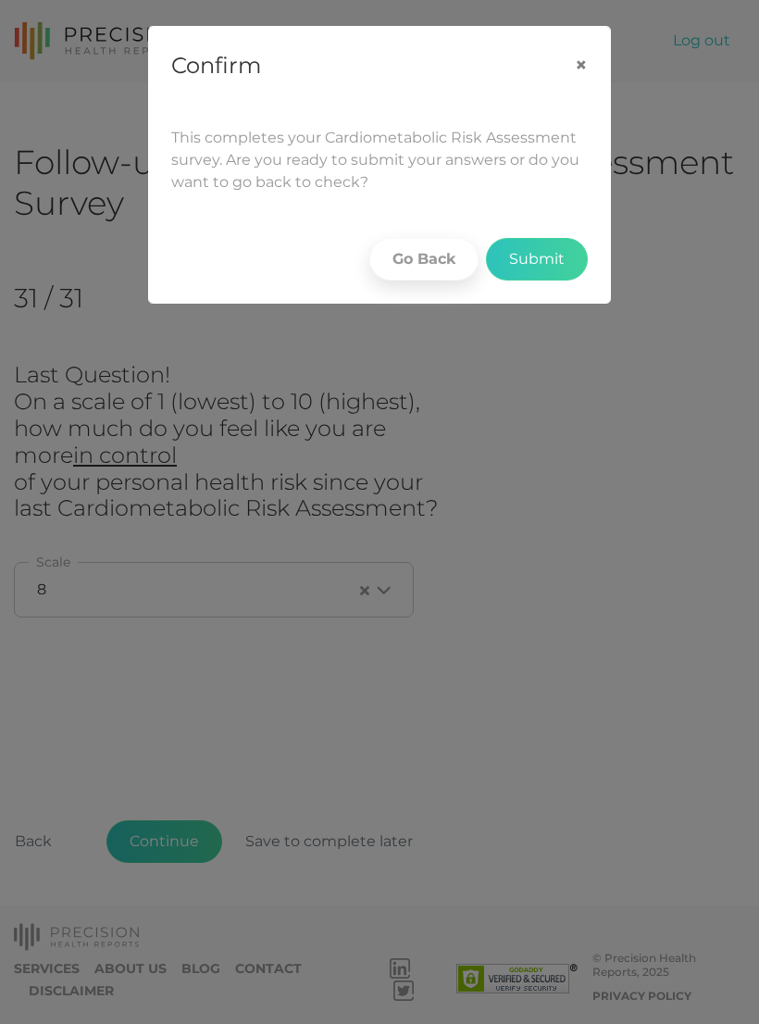
click at [552, 257] on button "Submit" at bounding box center [537, 259] width 102 height 43
